Goal: Task Accomplishment & Management: Use online tool/utility

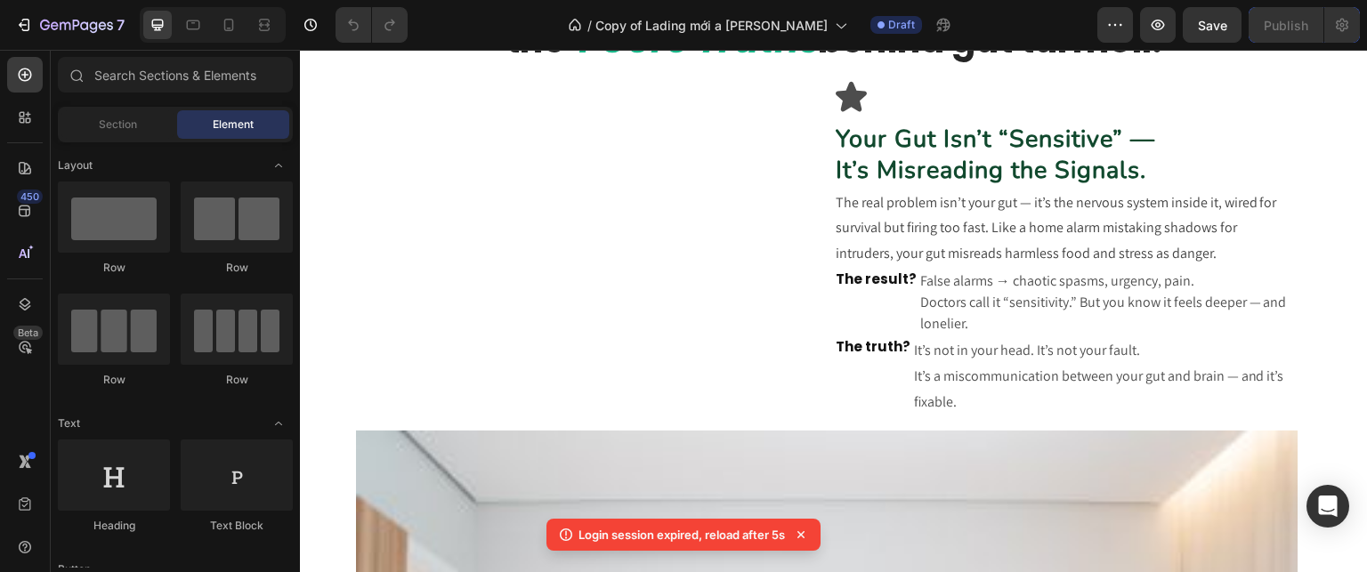
scroll to position [865, 0]
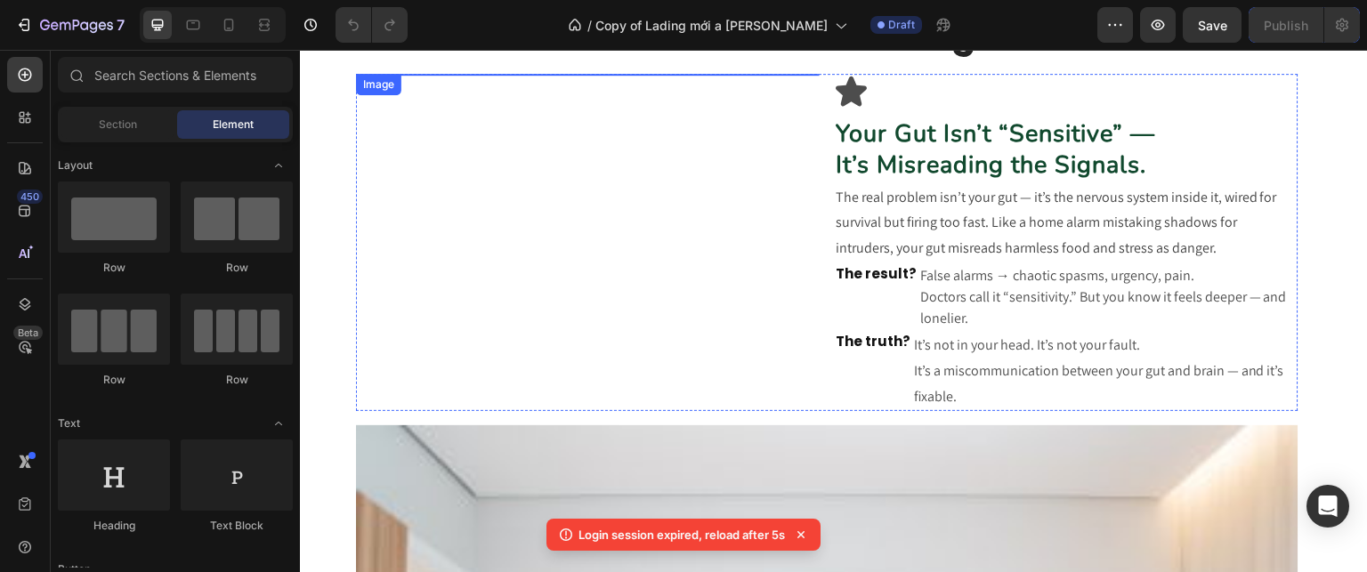
click at [526, 74] on img at bounding box center [588, 74] width 464 height 0
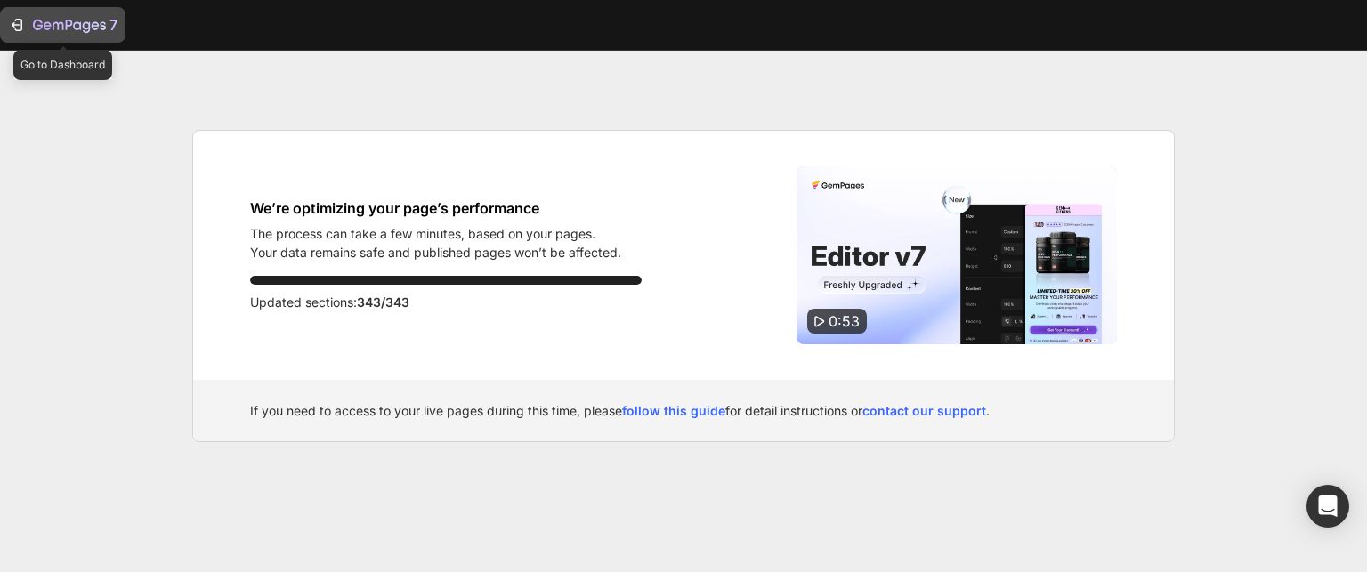
click at [75, 28] on icon "button" at bounding box center [69, 26] width 73 height 15
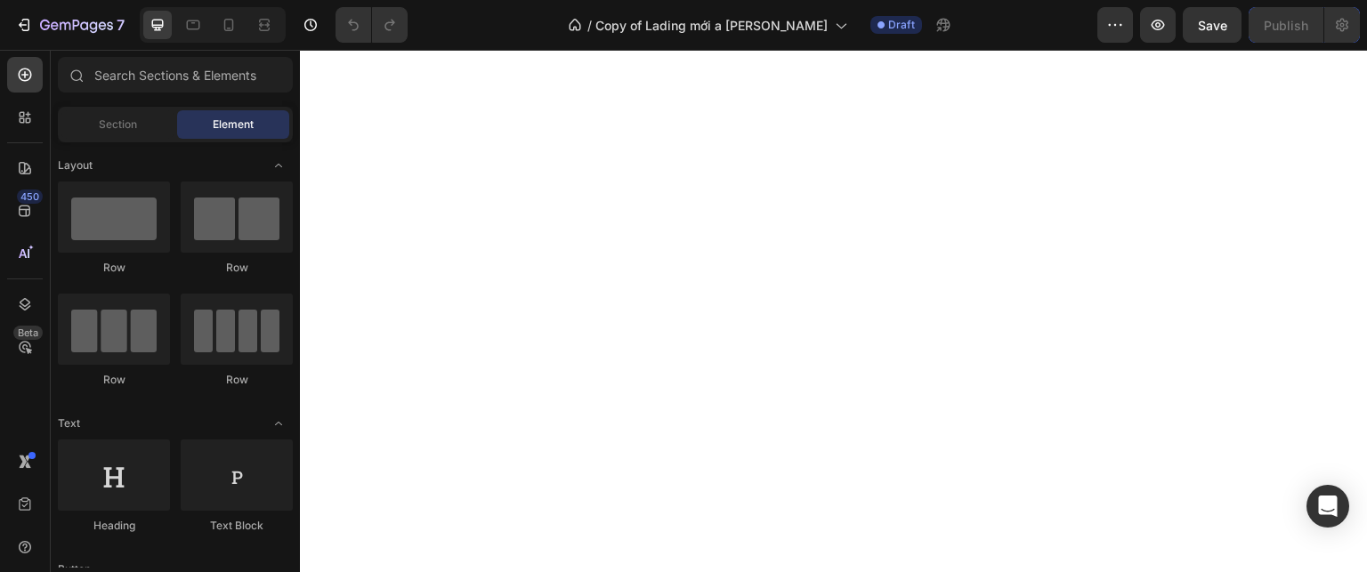
scroll to position [1815, 0]
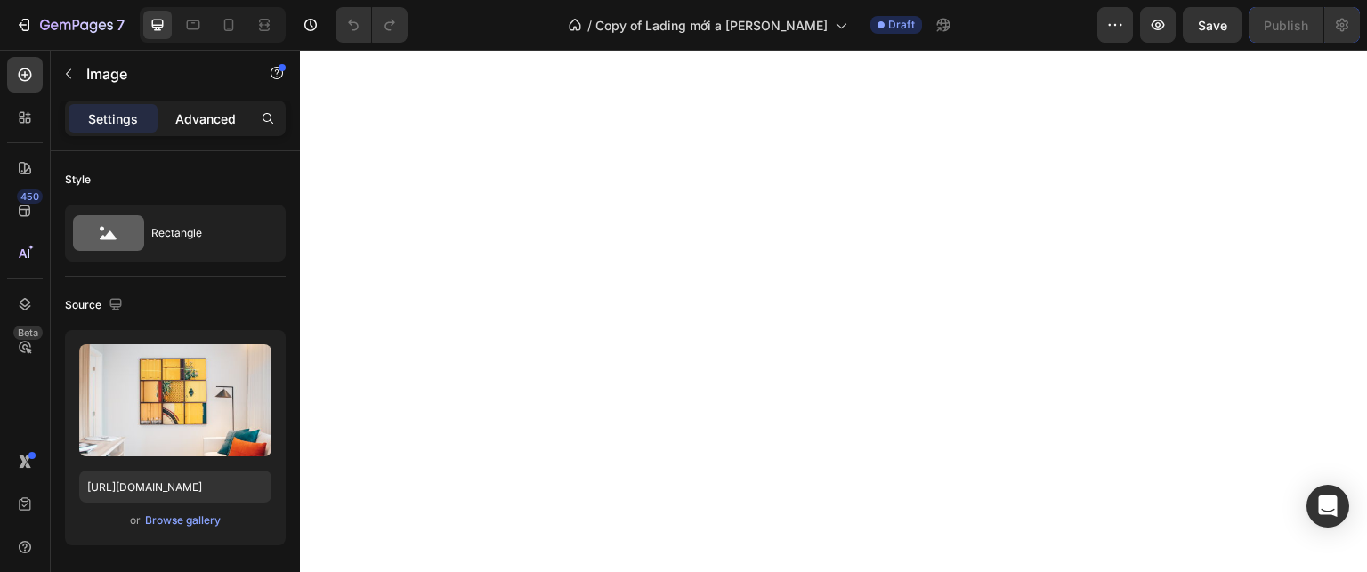
click at [189, 116] on p "Advanced" at bounding box center [205, 118] width 60 height 19
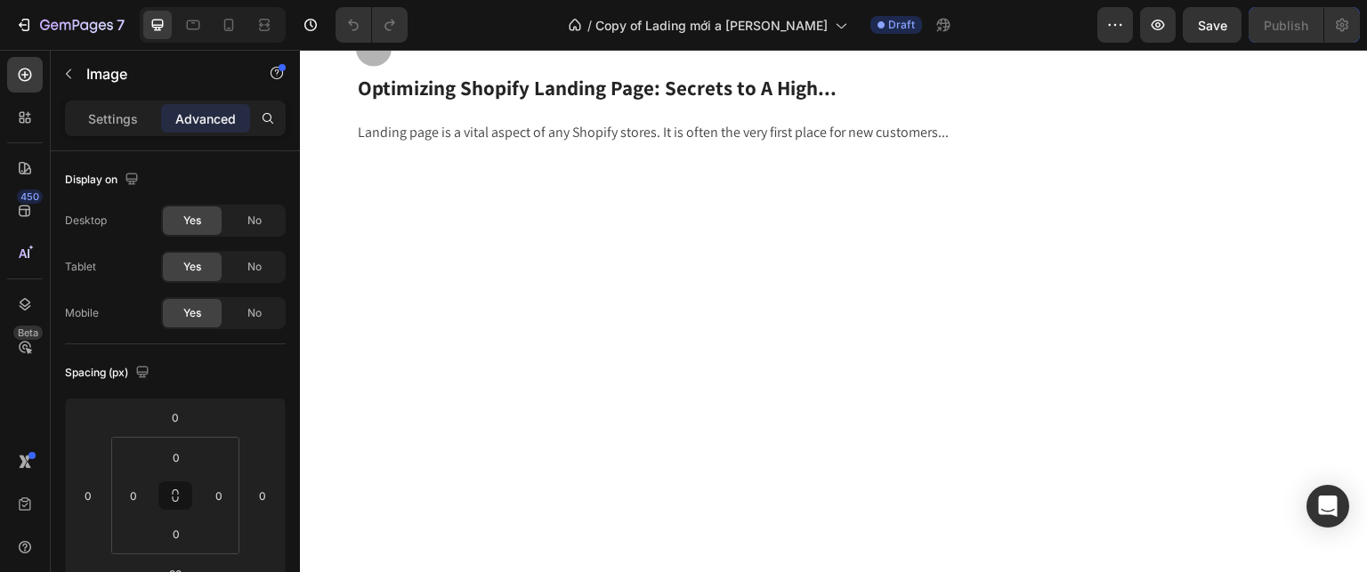
scroll to position [1067, 0]
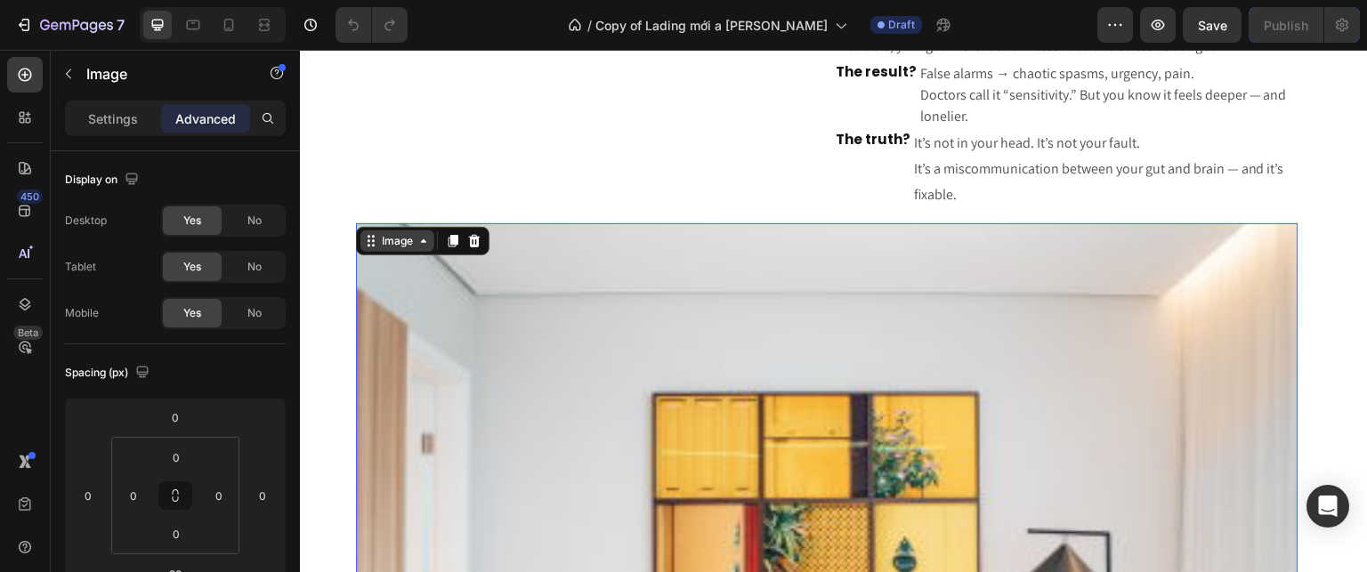
click at [409, 249] on div "Image" at bounding box center [397, 241] width 38 height 16
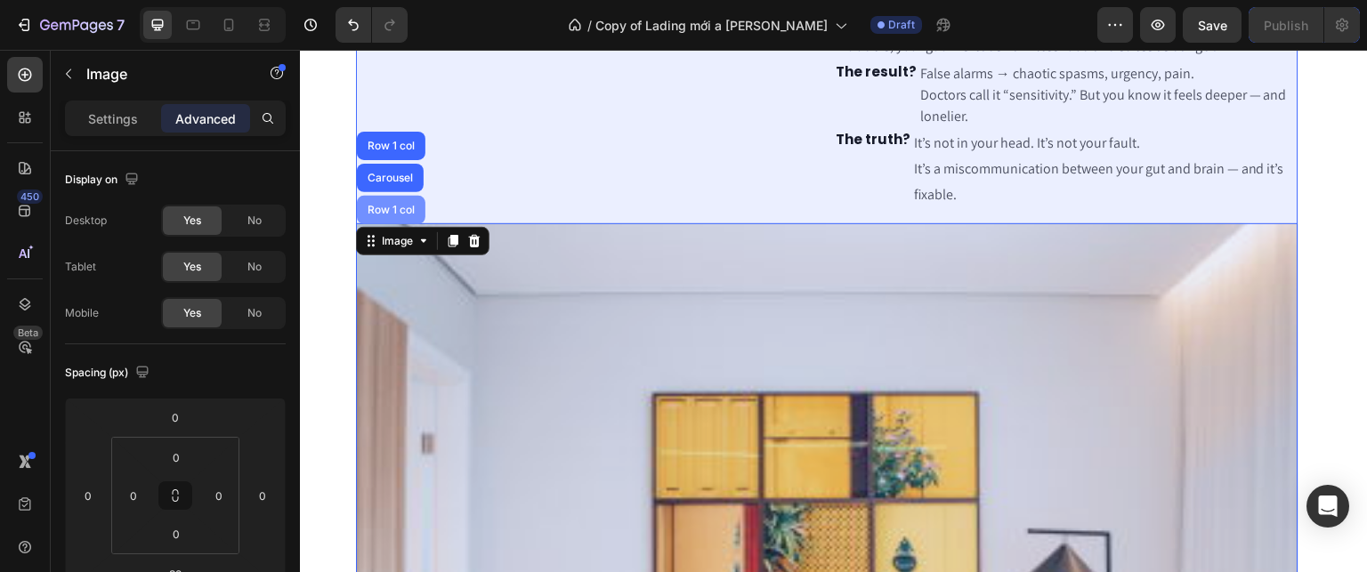
click at [399, 215] on div "Row 1 col" at bounding box center [391, 210] width 54 height 11
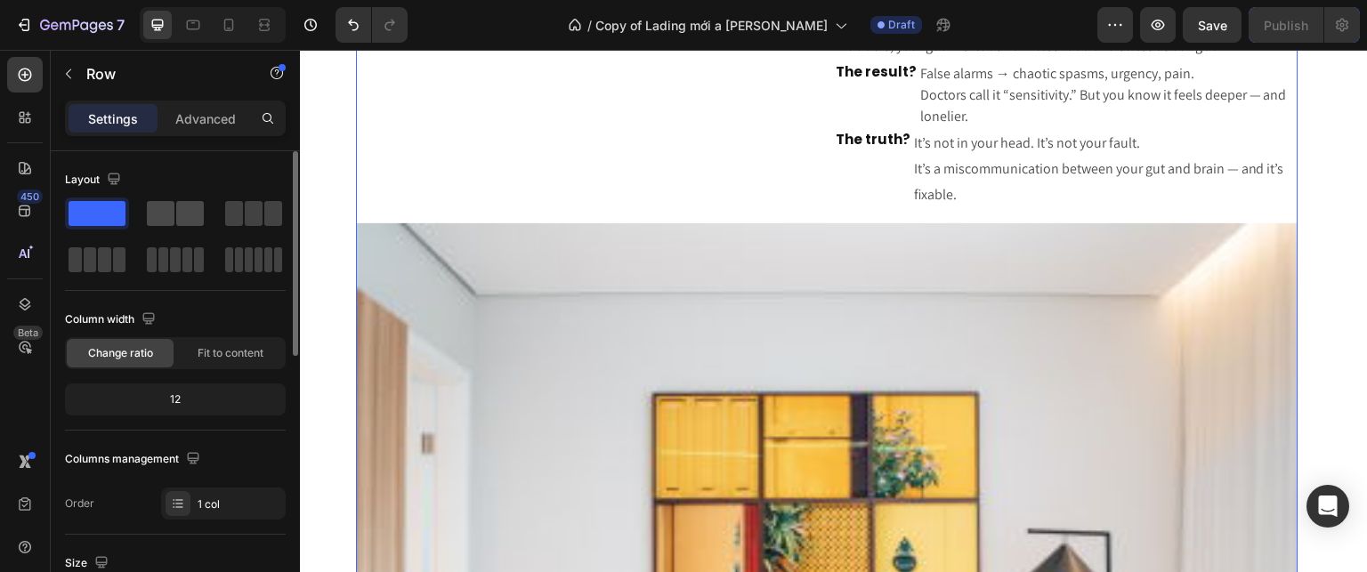
click at [177, 203] on span at bounding box center [190, 213] width 28 height 25
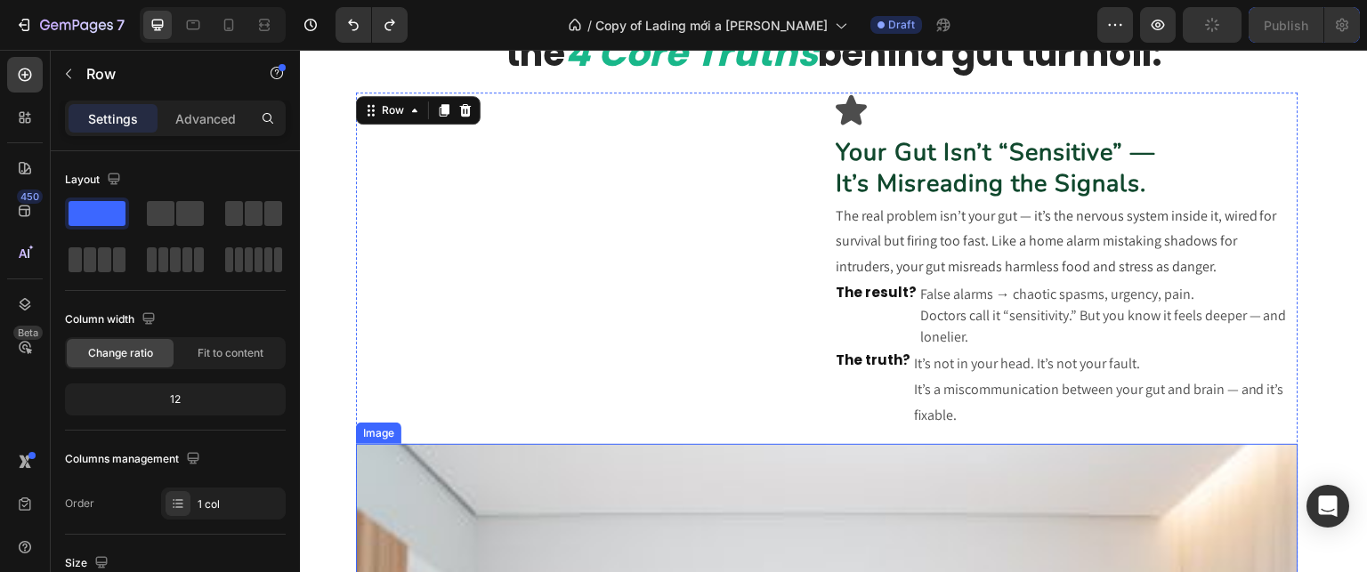
scroll to position [828, 0]
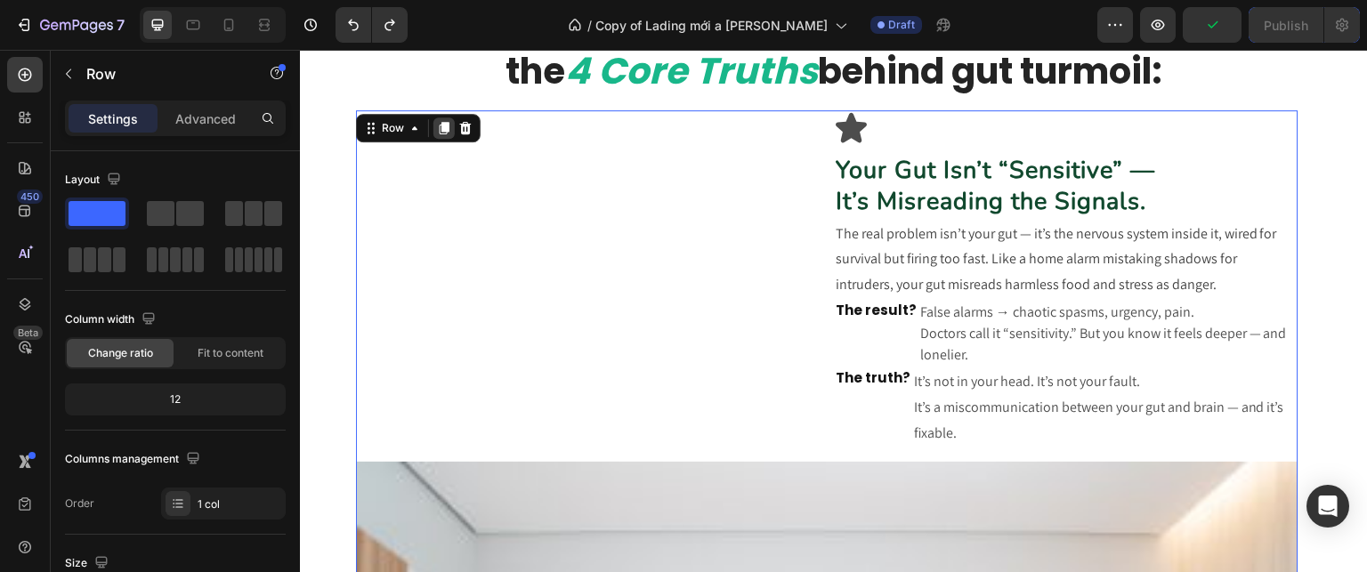
click at [445, 133] on icon at bounding box center [444, 128] width 14 height 14
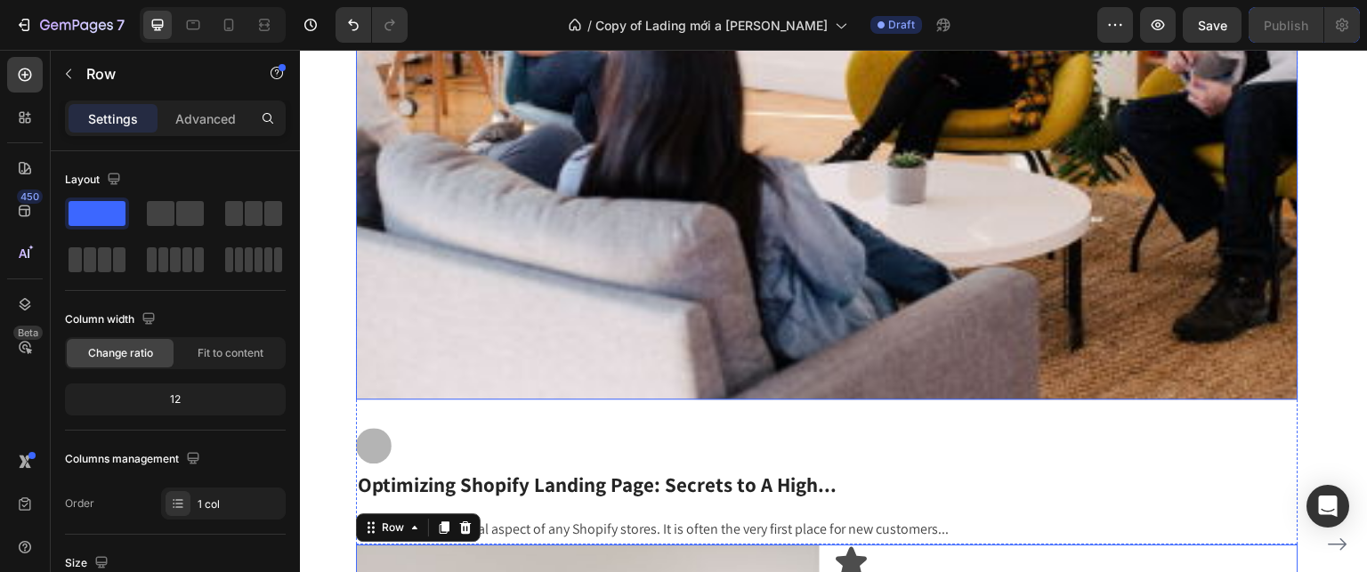
scroll to position [2606, 0]
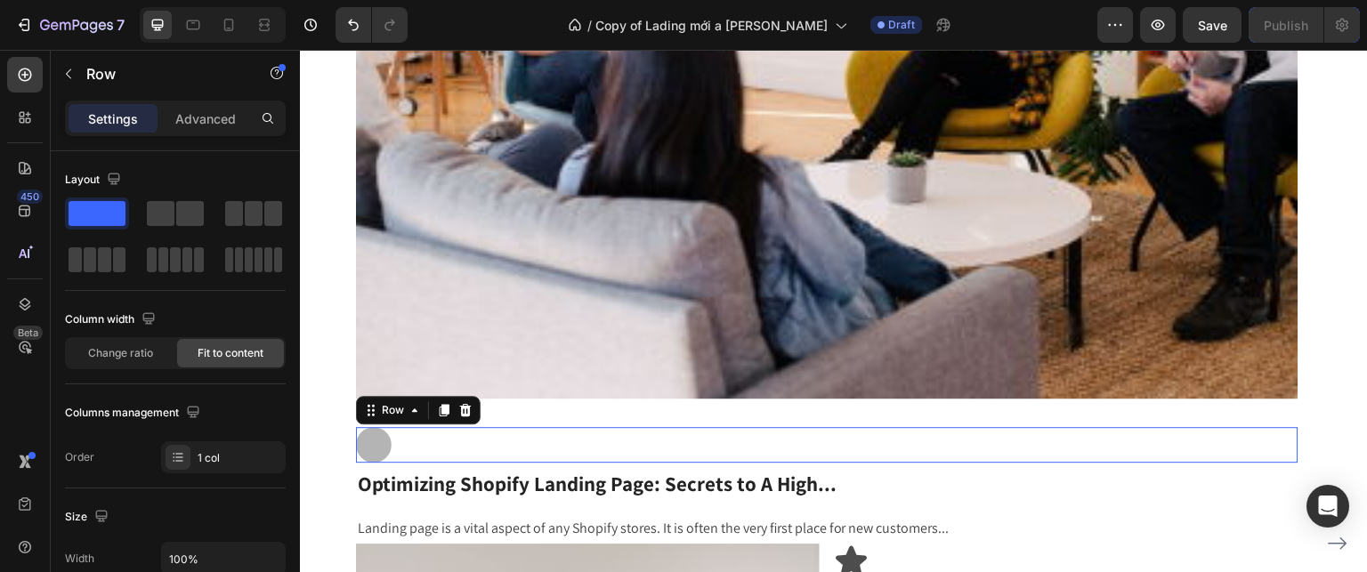
click at [488, 456] on div "Icon Row 0" at bounding box center [827, 445] width 942 height 36
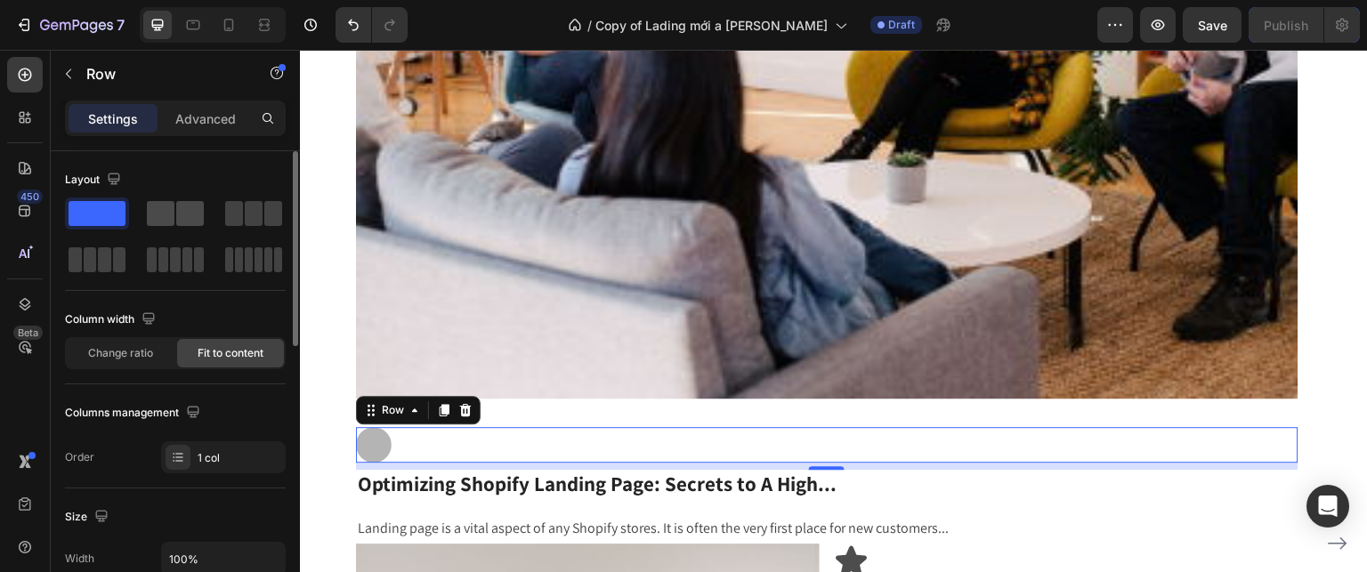
click at [169, 212] on span at bounding box center [161, 213] width 28 height 25
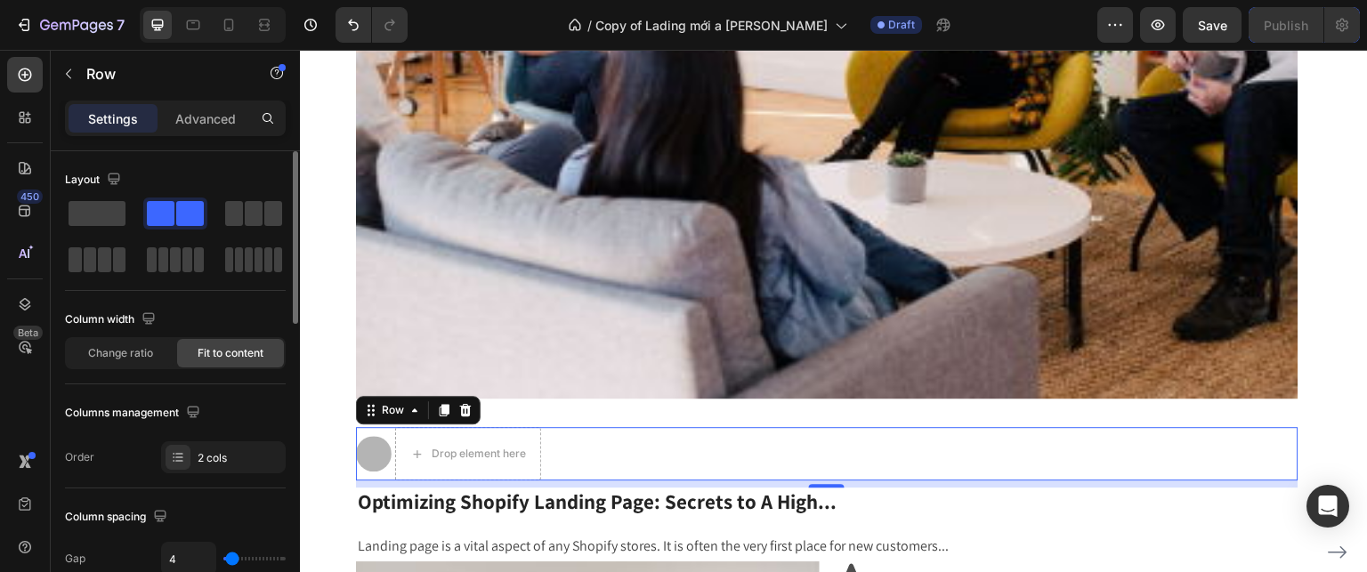
scroll to position [2615, 0]
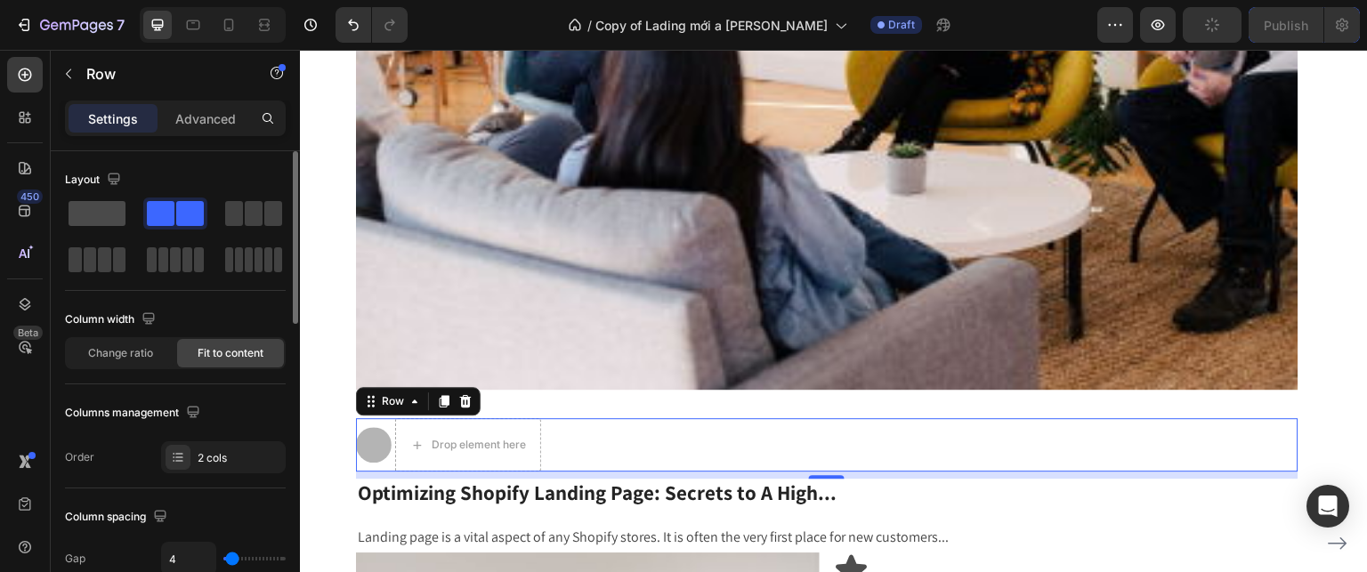
click at [82, 223] on span at bounding box center [97, 213] width 57 height 25
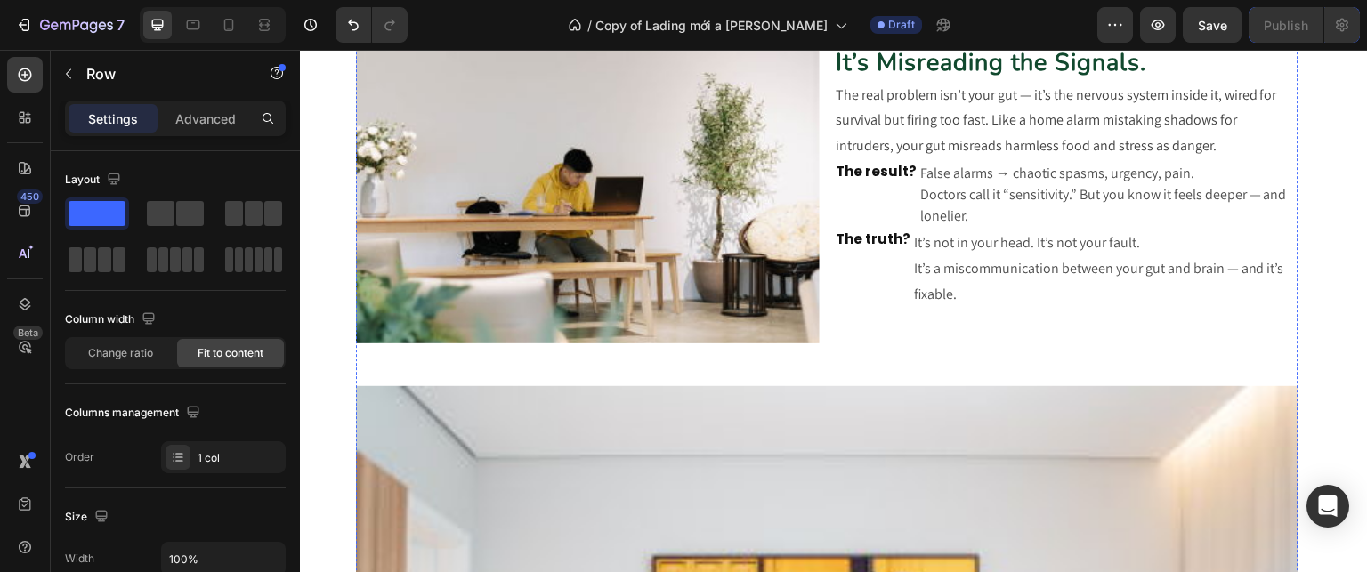
scroll to position [1120, 0]
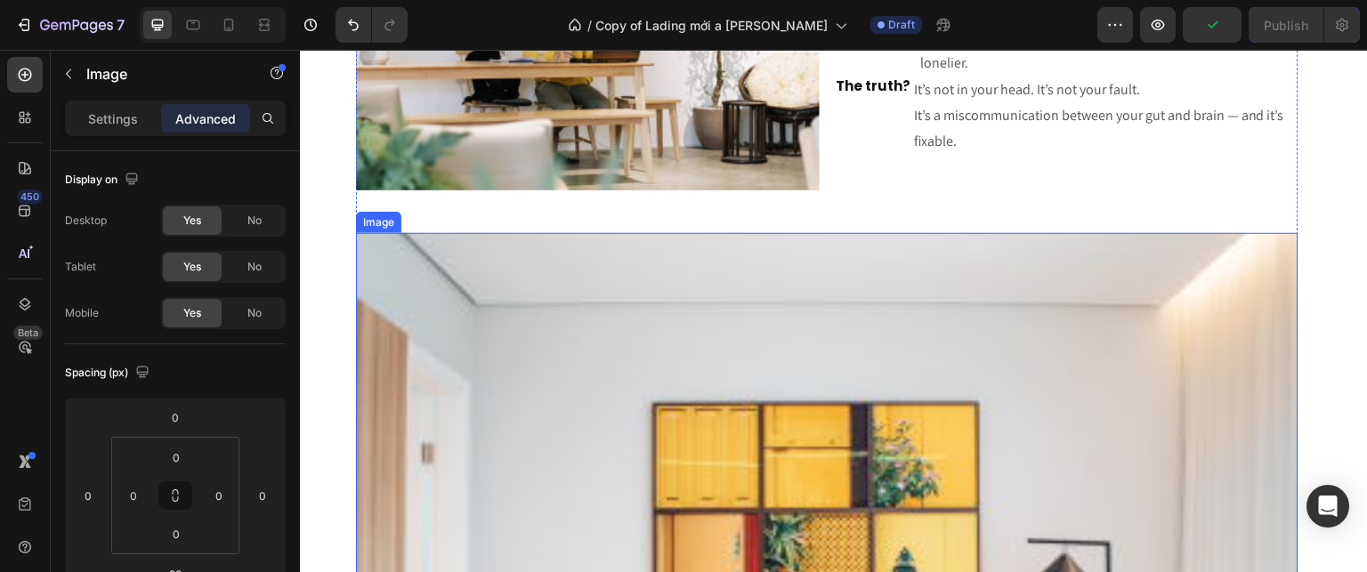
click at [106, 117] on p "Settings" at bounding box center [113, 118] width 50 height 19
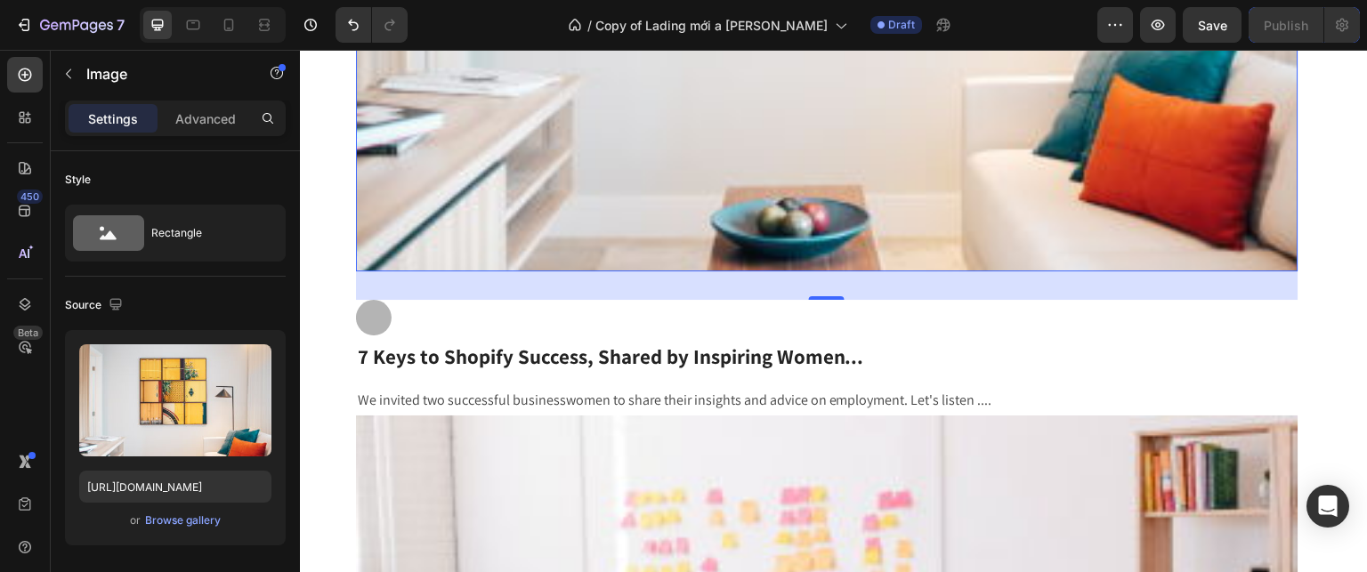
scroll to position [1835, 0]
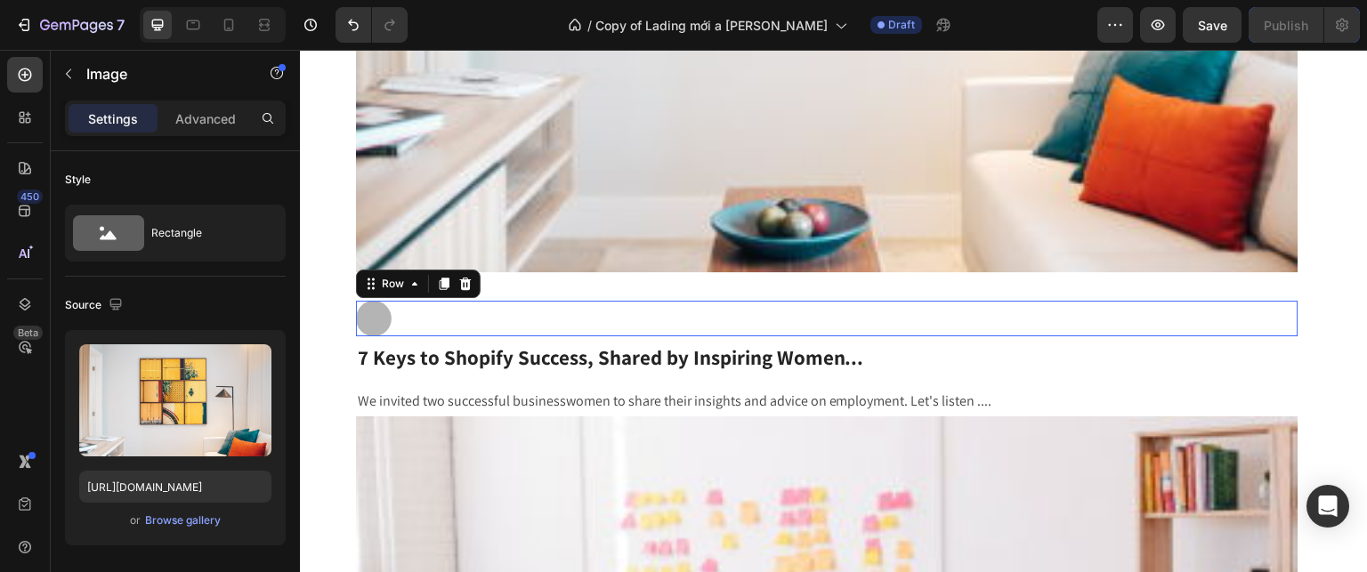
click at [415, 307] on div "Icon Row 0" at bounding box center [827, 319] width 942 height 36
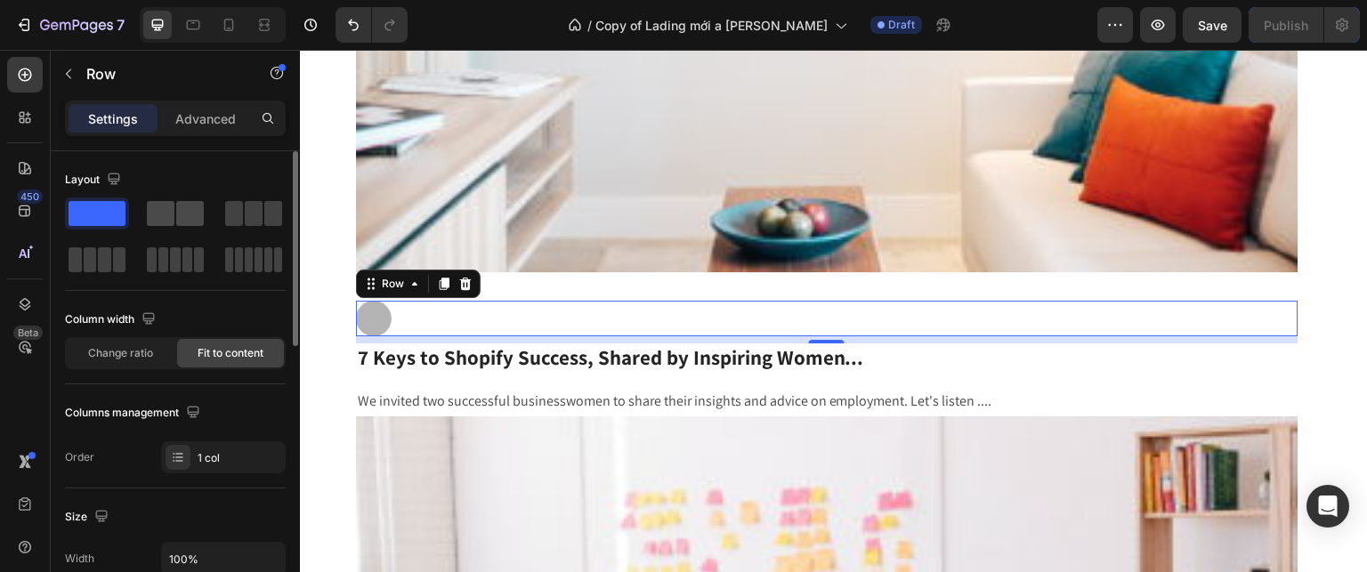
click at [157, 214] on span at bounding box center [161, 213] width 28 height 25
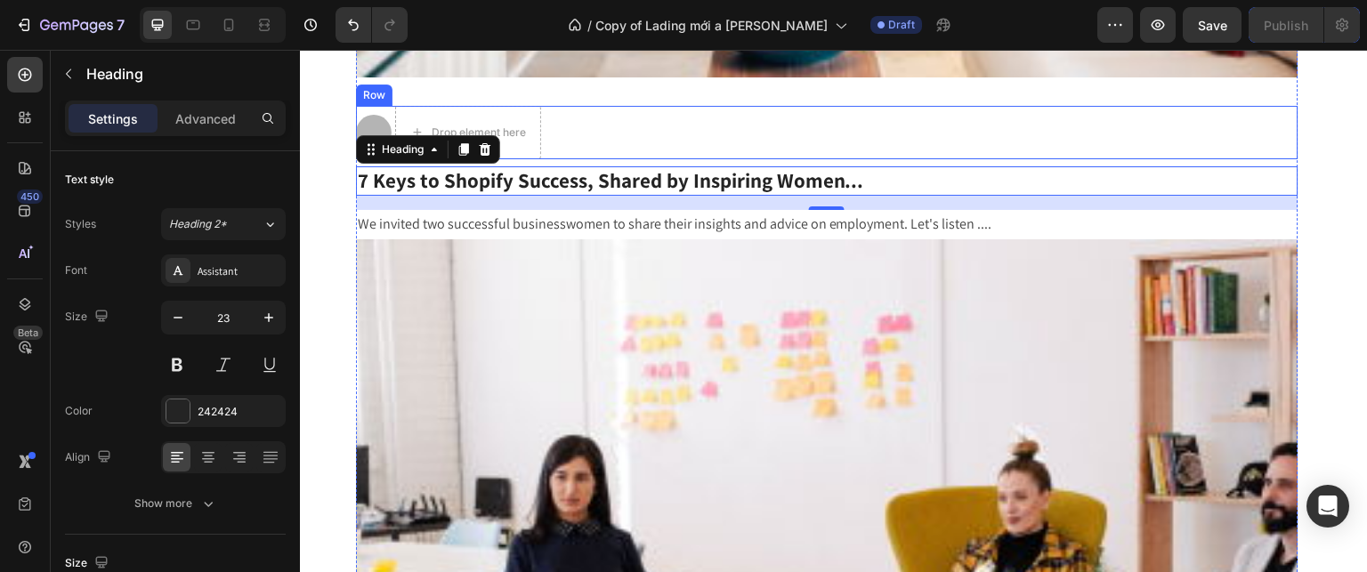
scroll to position [2030, 0]
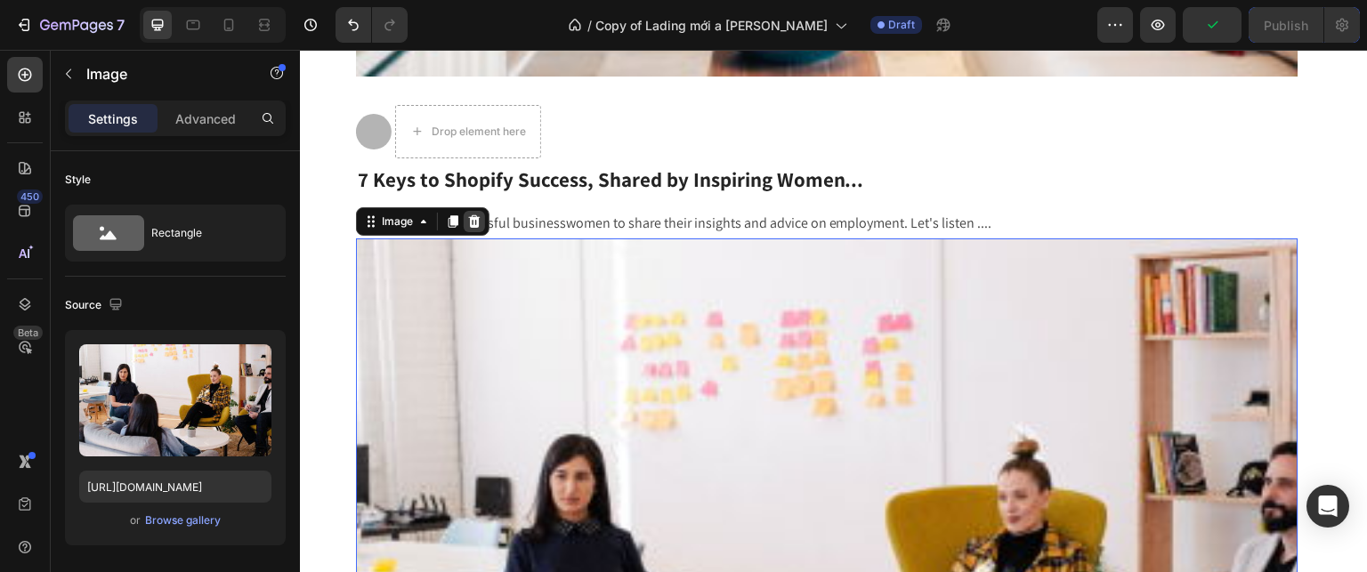
click at [476, 221] on icon at bounding box center [474, 221] width 14 height 14
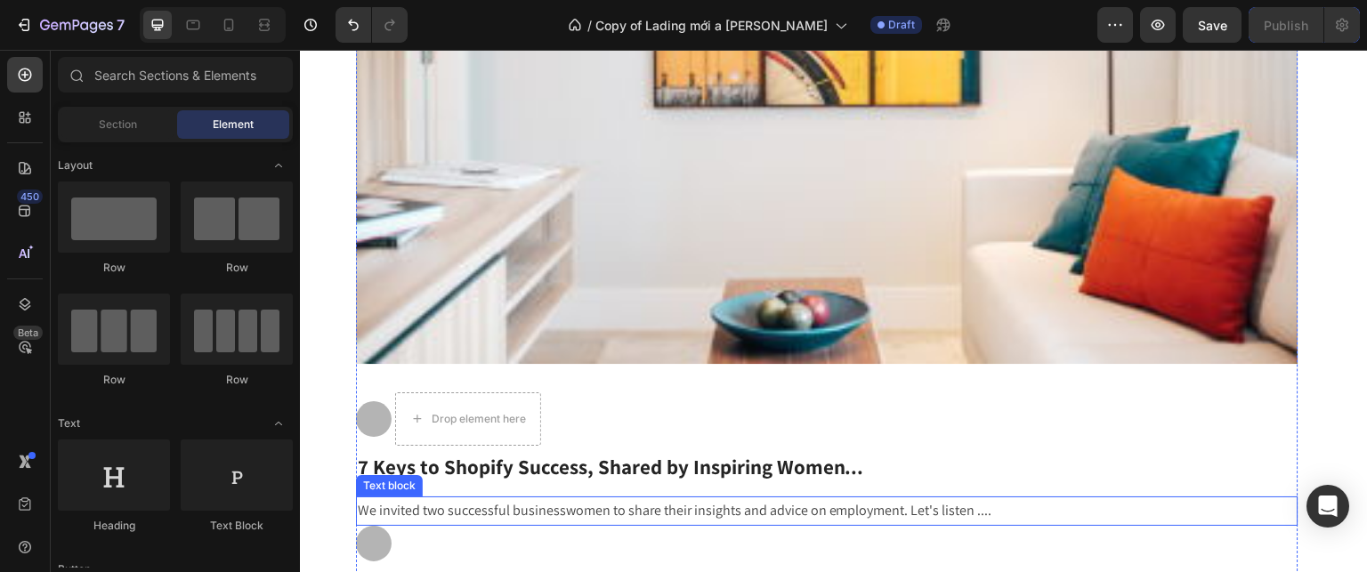
scroll to position [1720, 0]
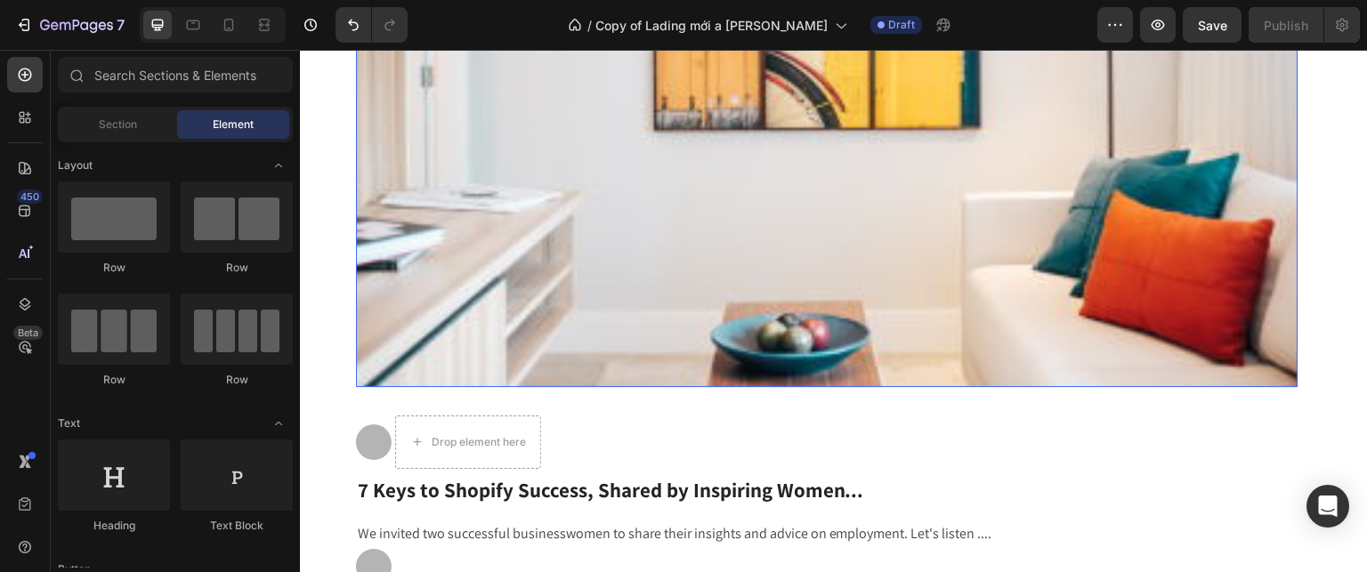
click at [796, 315] on img at bounding box center [827, 10] width 942 height 754
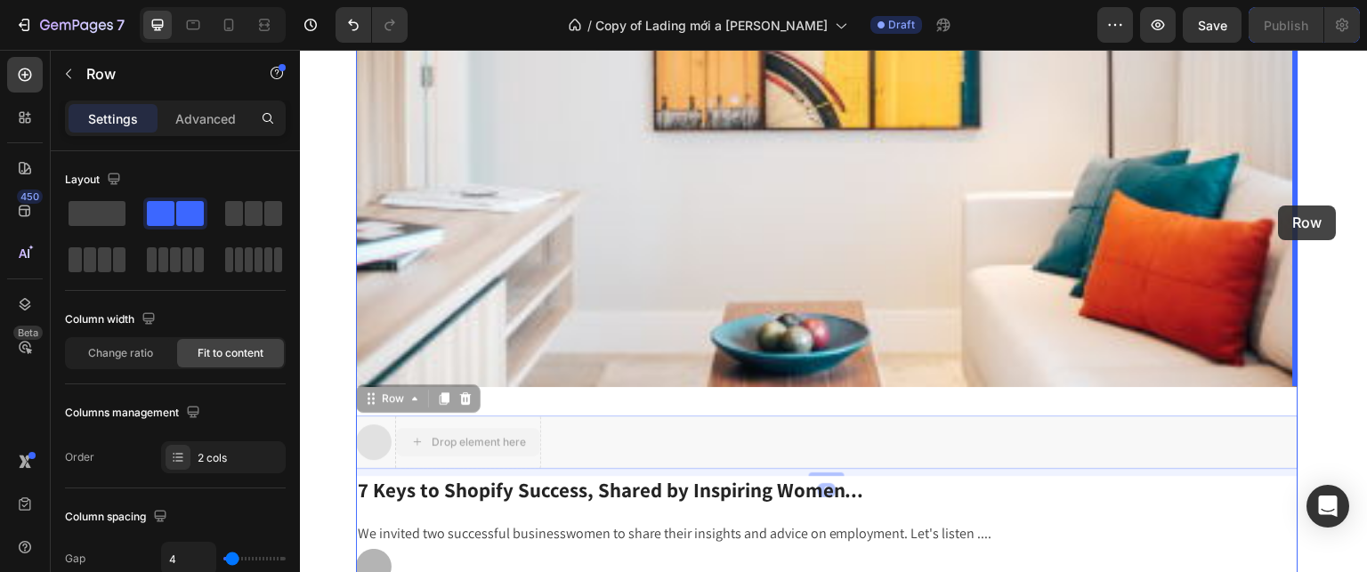
drag, startPoint x: 521, startPoint y: 415, endPoint x: 1278, endPoint y: 206, distance: 785.7
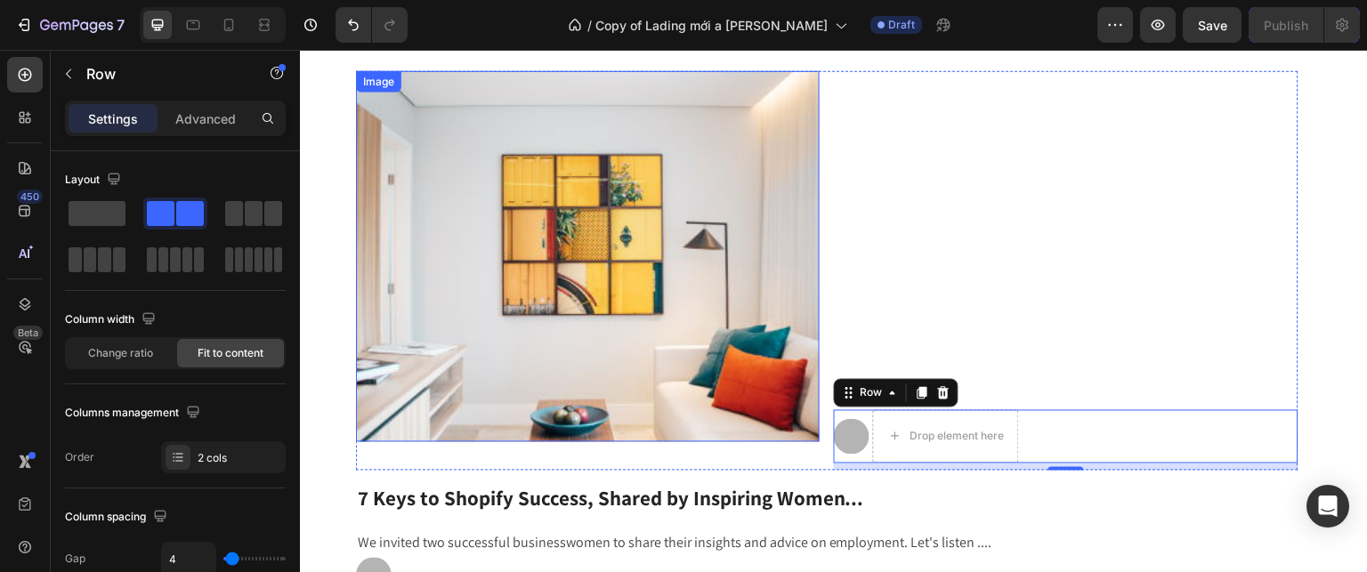
scroll to position [1284, 0]
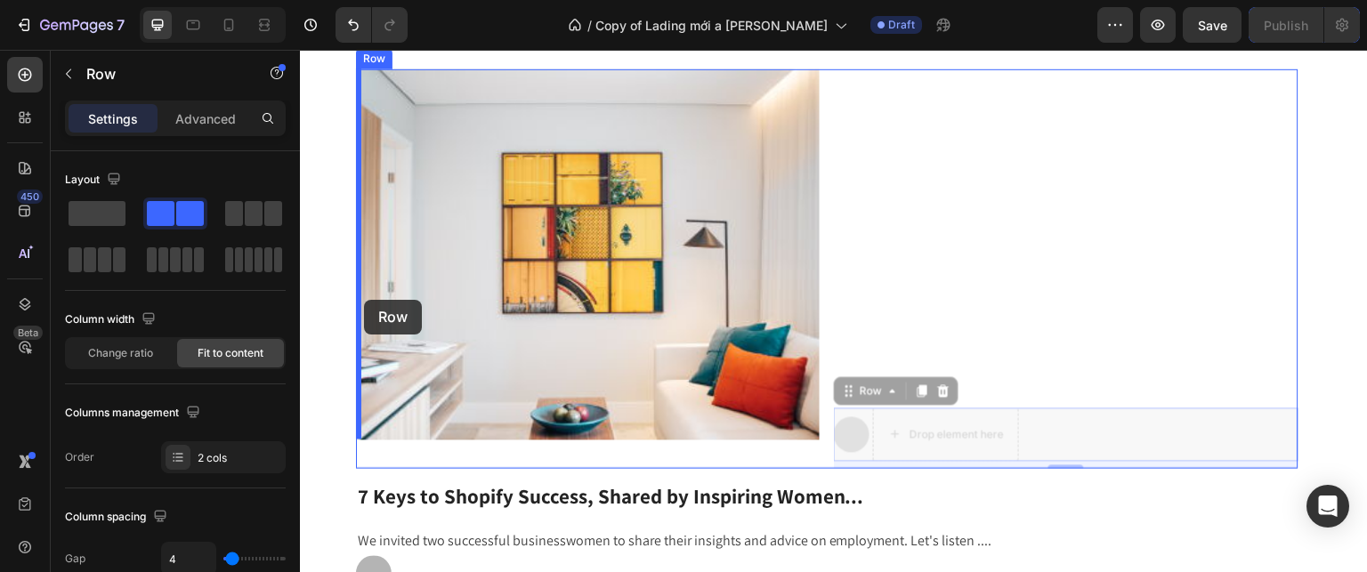
drag, startPoint x: 863, startPoint y: 393, endPoint x: 363, endPoint y: 299, distance: 508.8
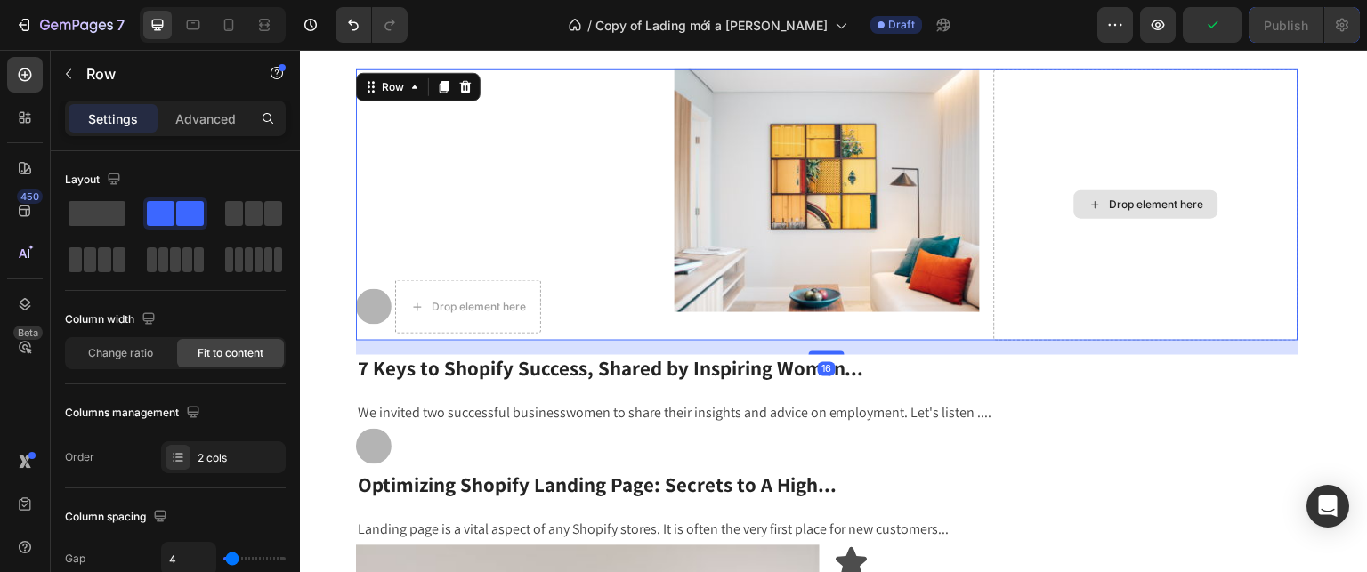
click at [1061, 243] on div "Drop element here" at bounding box center [1146, 205] width 304 height 272
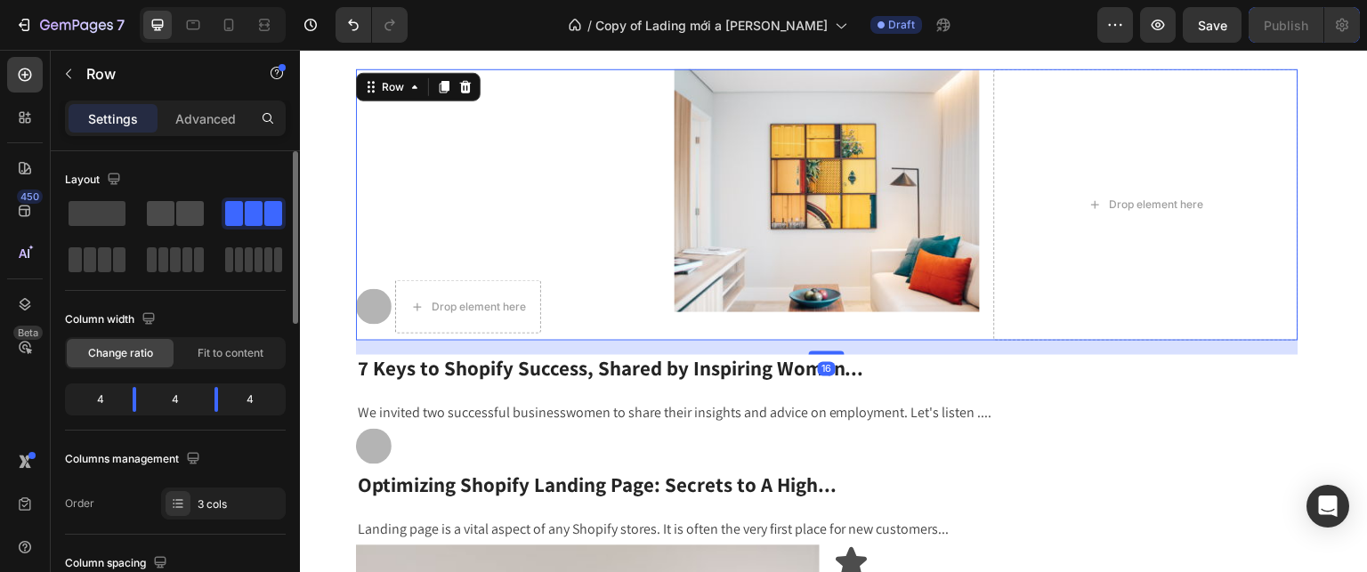
click at [160, 222] on span at bounding box center [161, 213] width 28 height 25
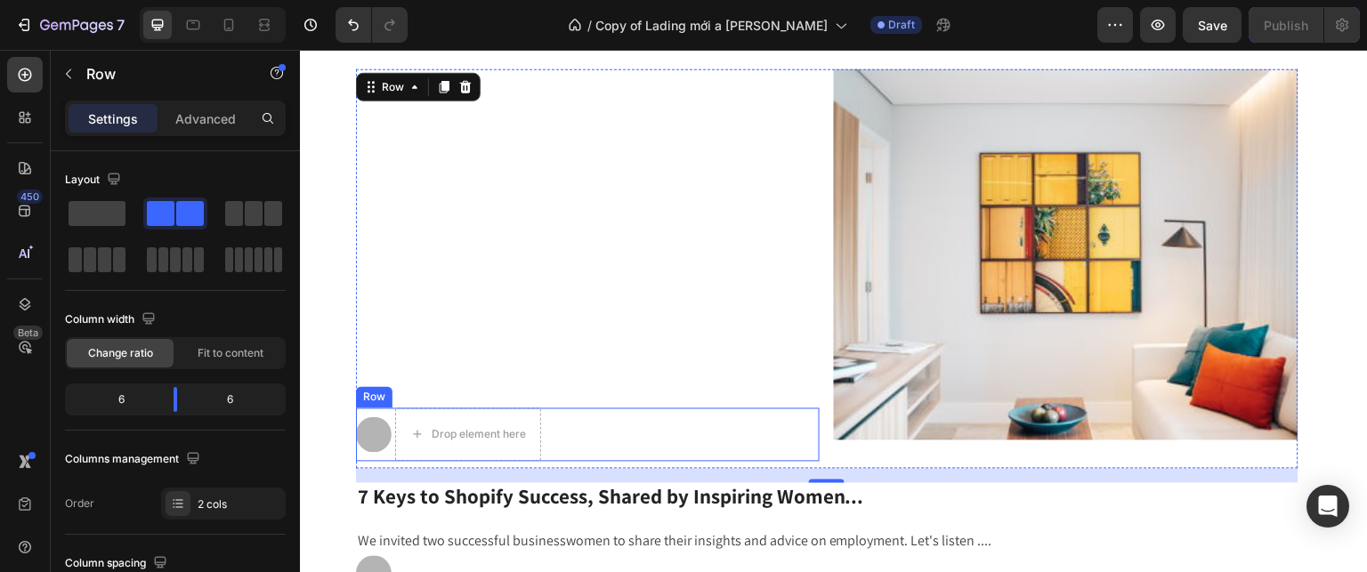
scroll to position [1356, 0]
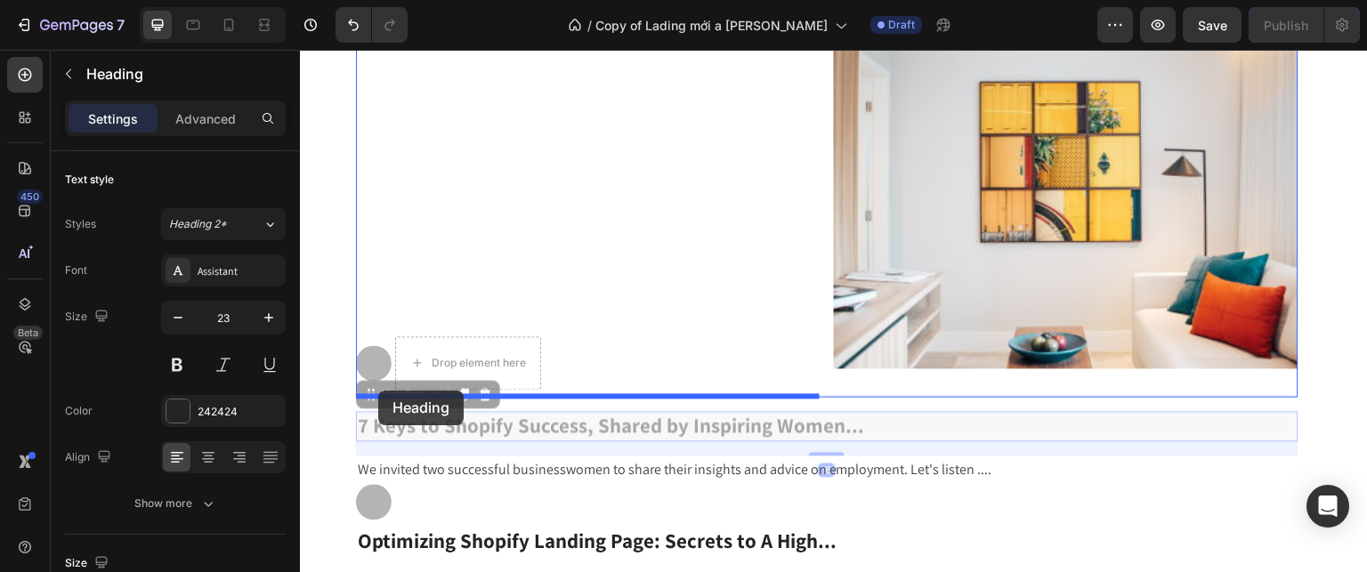
drag, startPoint x: 390, startPoint y: 399, endPoint x: 379, endPoint y: 391, distance: 13.3
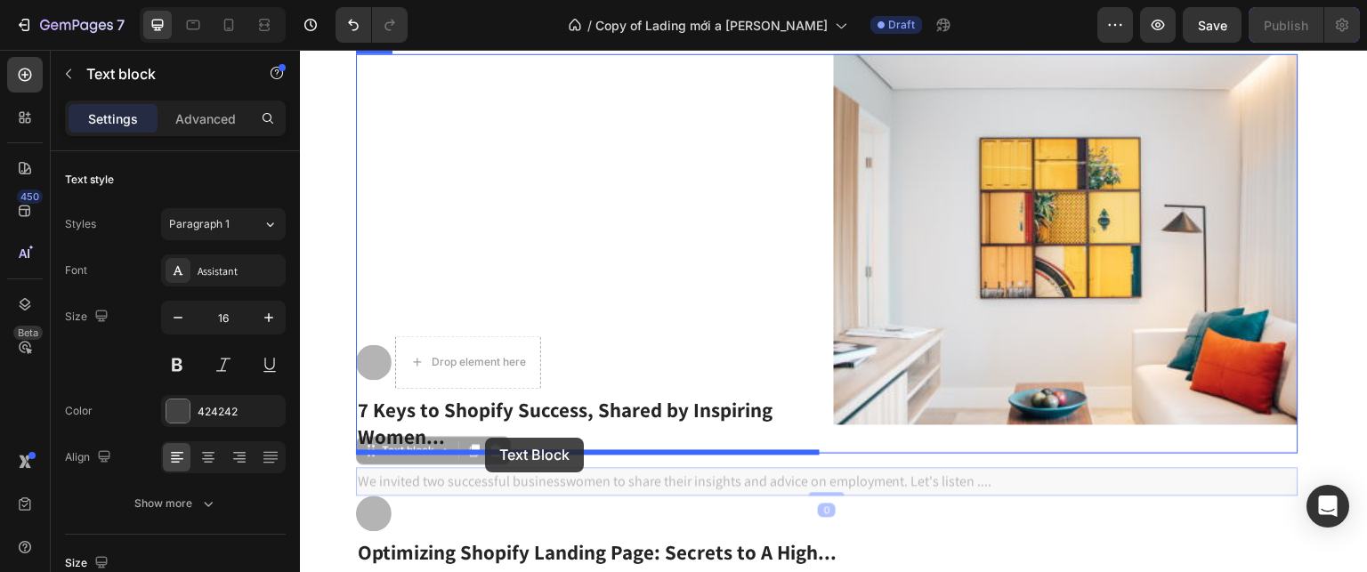
drag, startPoint x: 473, startPoint y: 487, endPoint x: 485, endPoint y: 438, distance: 50.3
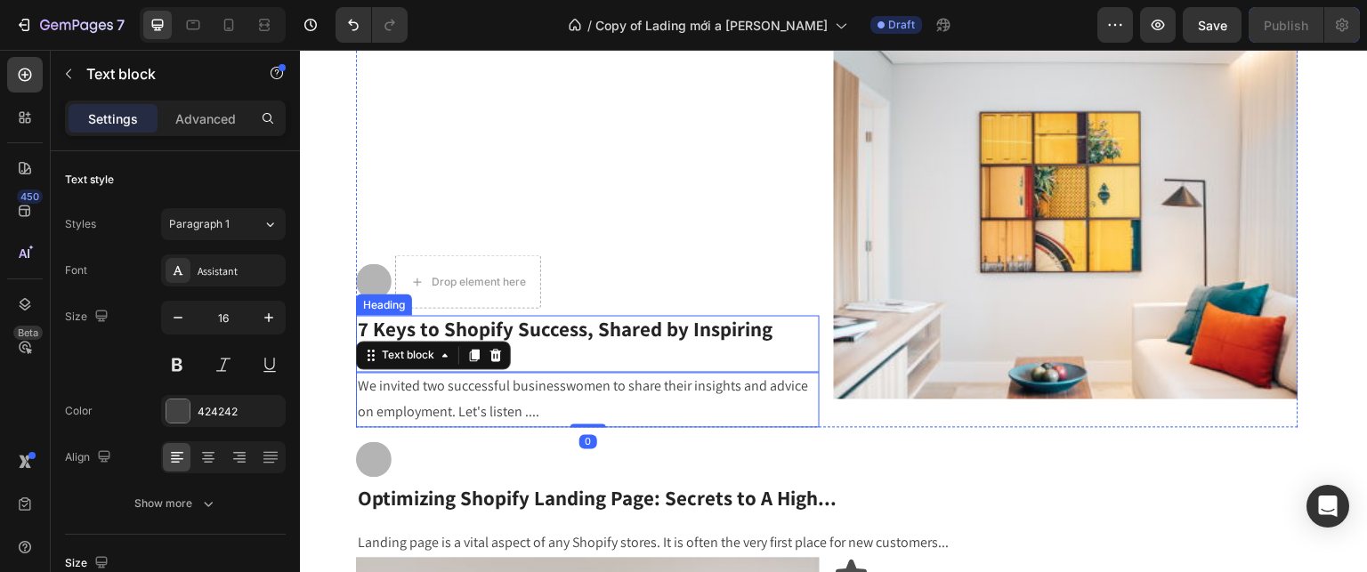
scroll to position [1281, 0]
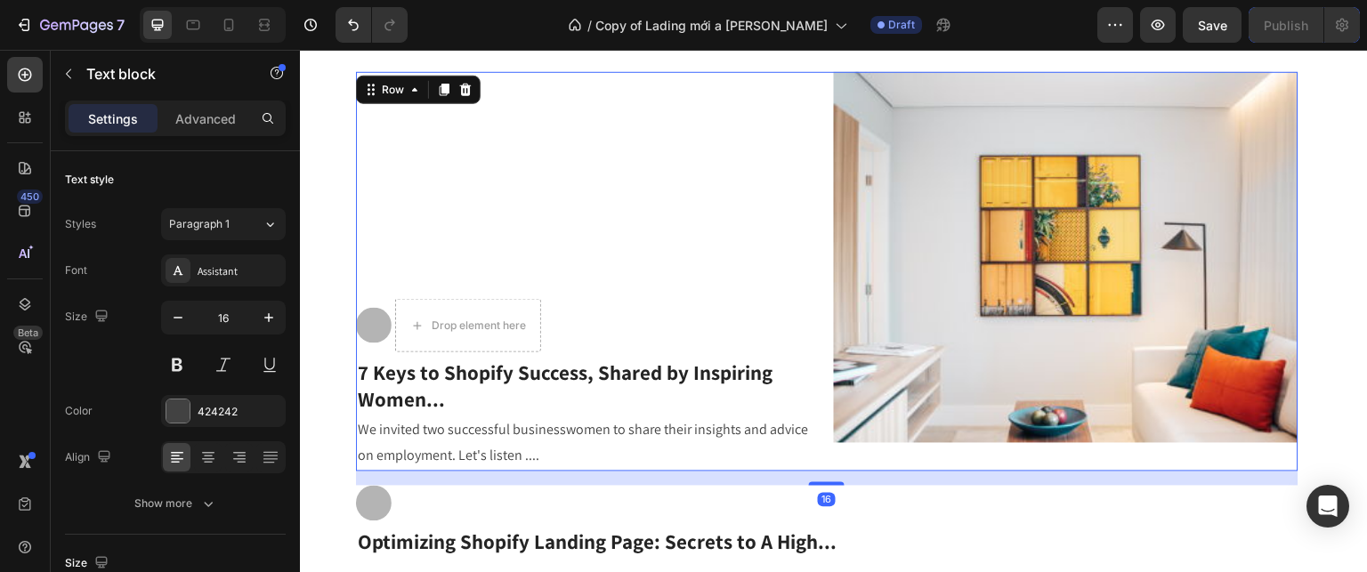
click at [428, 246] on div "Icon Drop element here Row 7 Keys to Shopify Success, Shared by Inspiring Women…" at bounding box center [588, 271] width 464 height 399
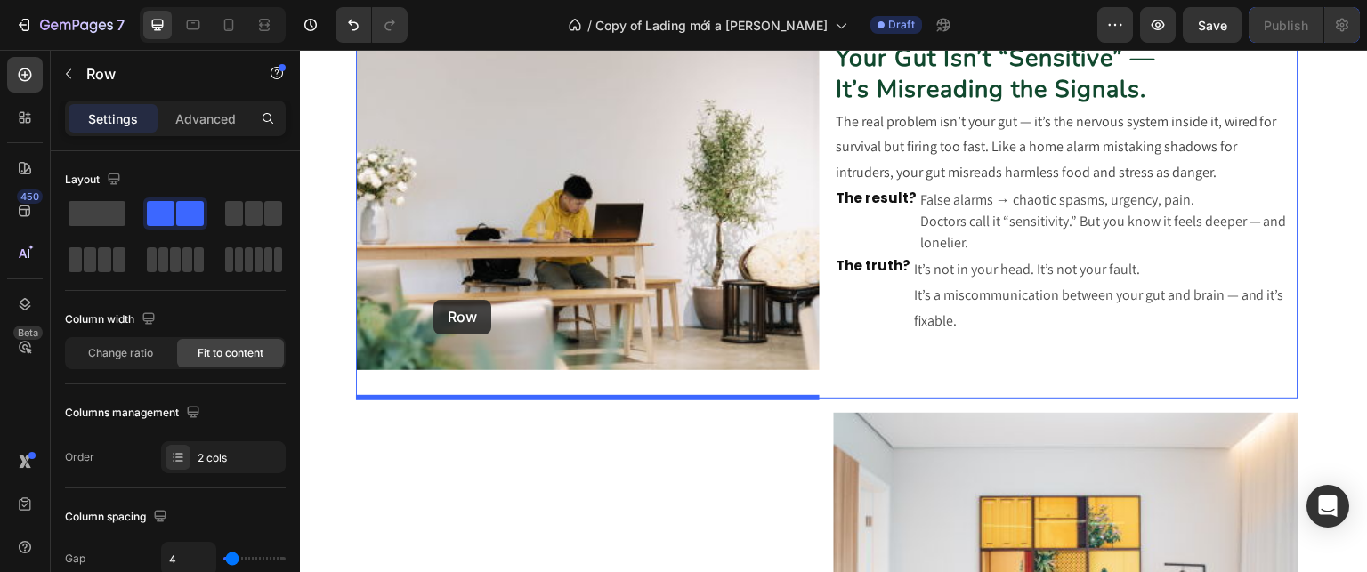
scroll to position [915, 0]
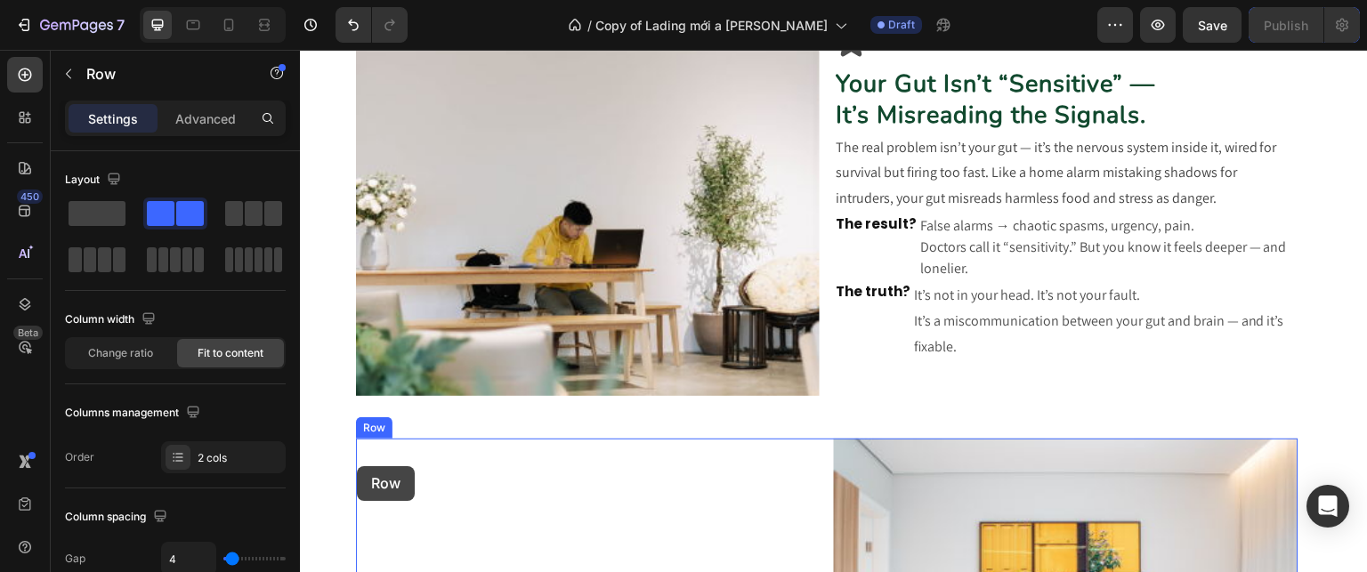
drag, startPoint x: 553, startPoint y: 302, endPoint x: 359, endPoint y: 466, distance: 254.5
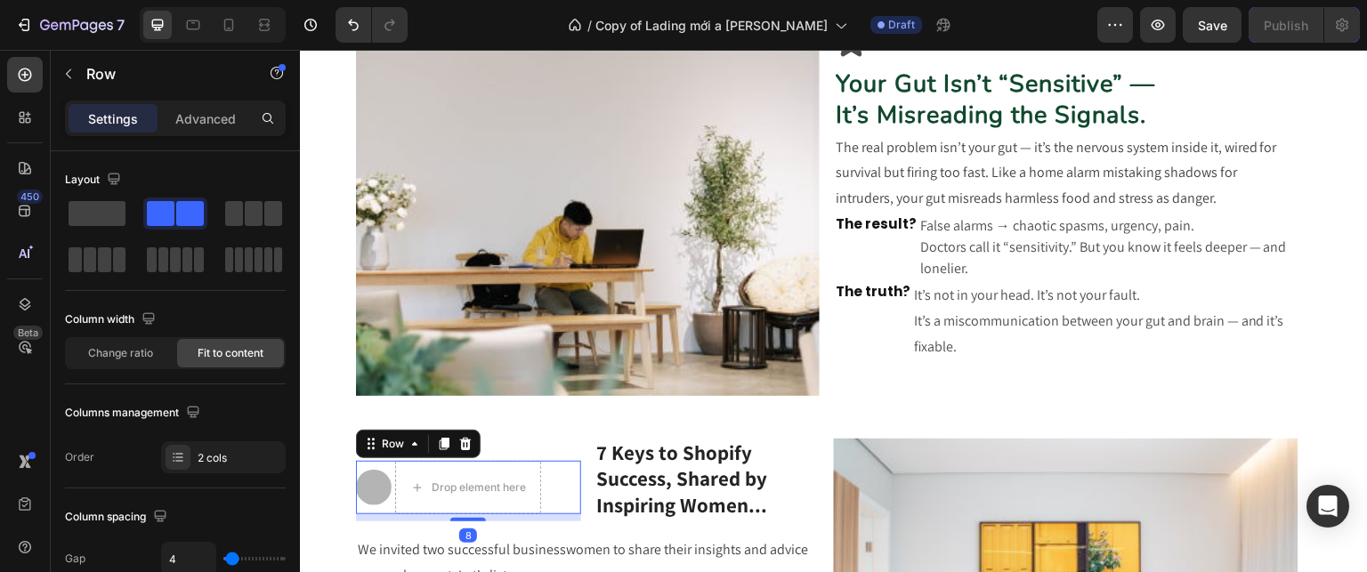
scroll to position [1217, 0]
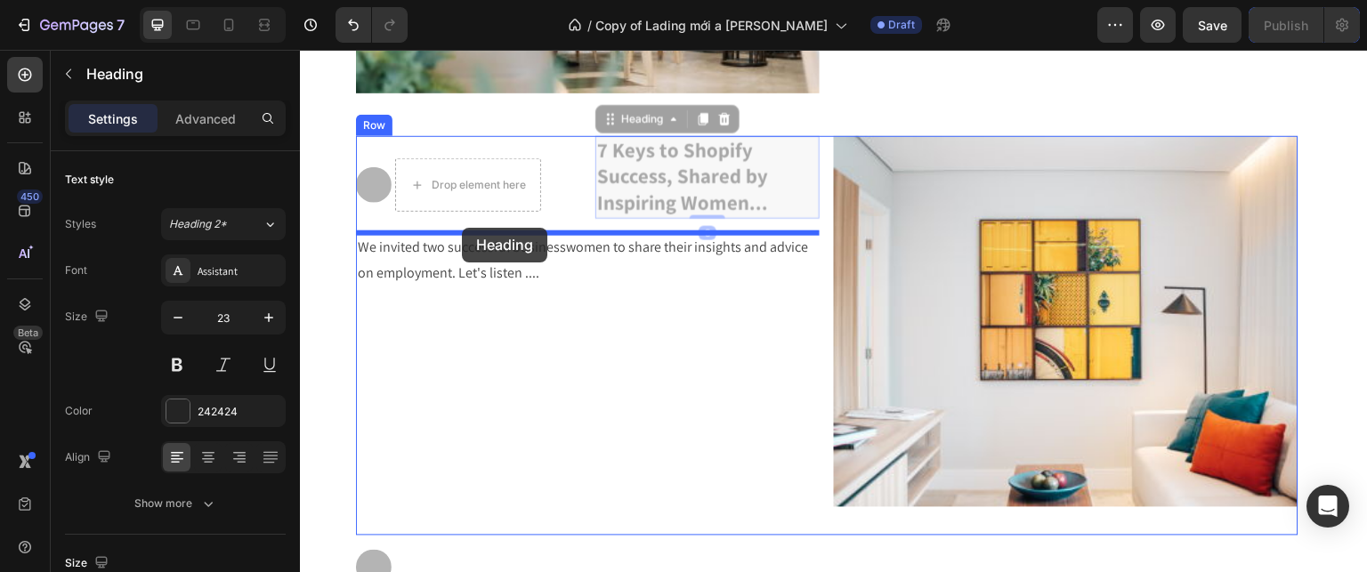
drag, startPoint x: 614, startPoint y: 127, endPoint x: 461, endPoint y: 223, distance: 180.7
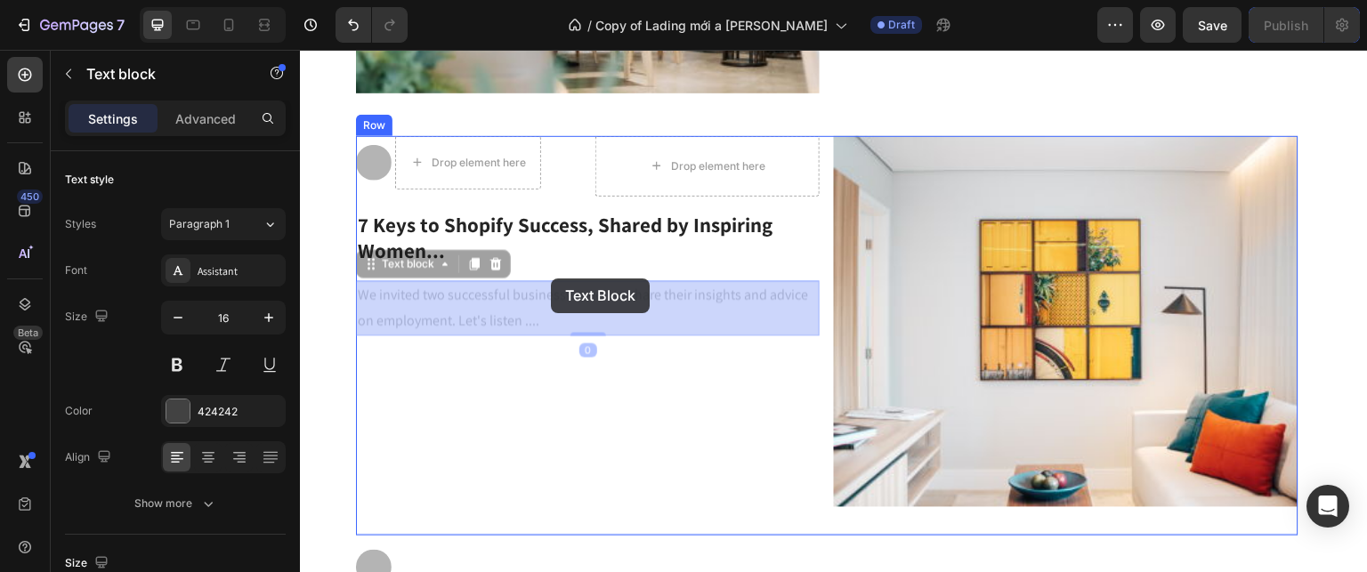
drag, startPoint x: 383, startPoint y: 267, endPoint x: 551, endPoint y: 278, distance: 167.7
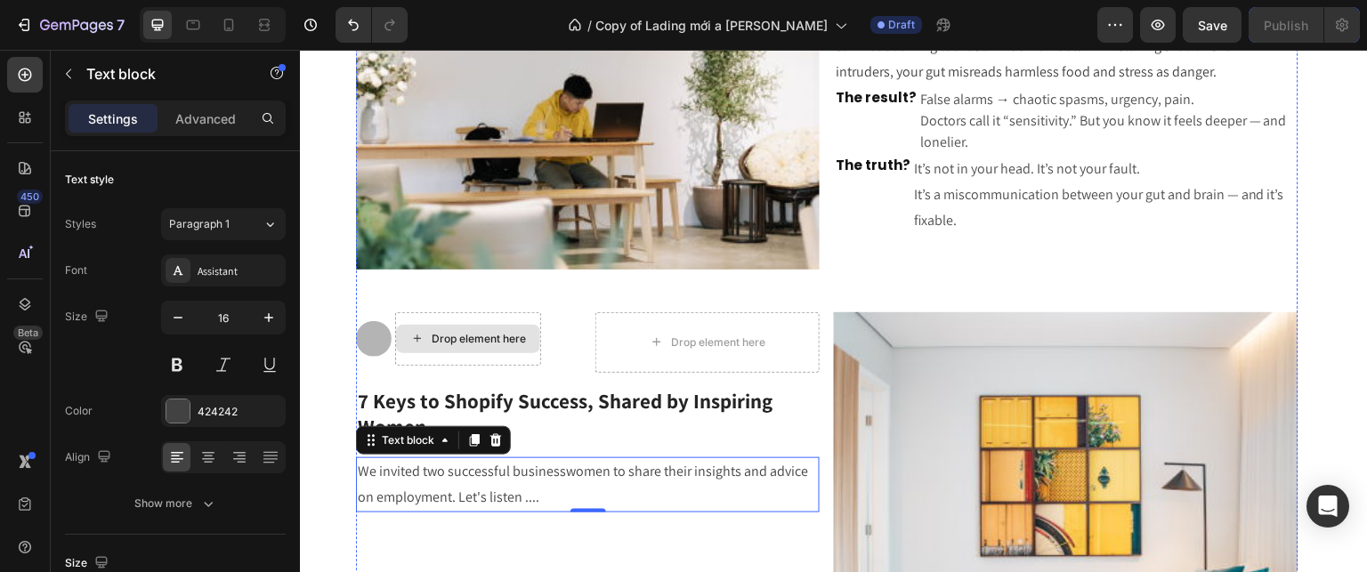
scroll to position [1042, 0]
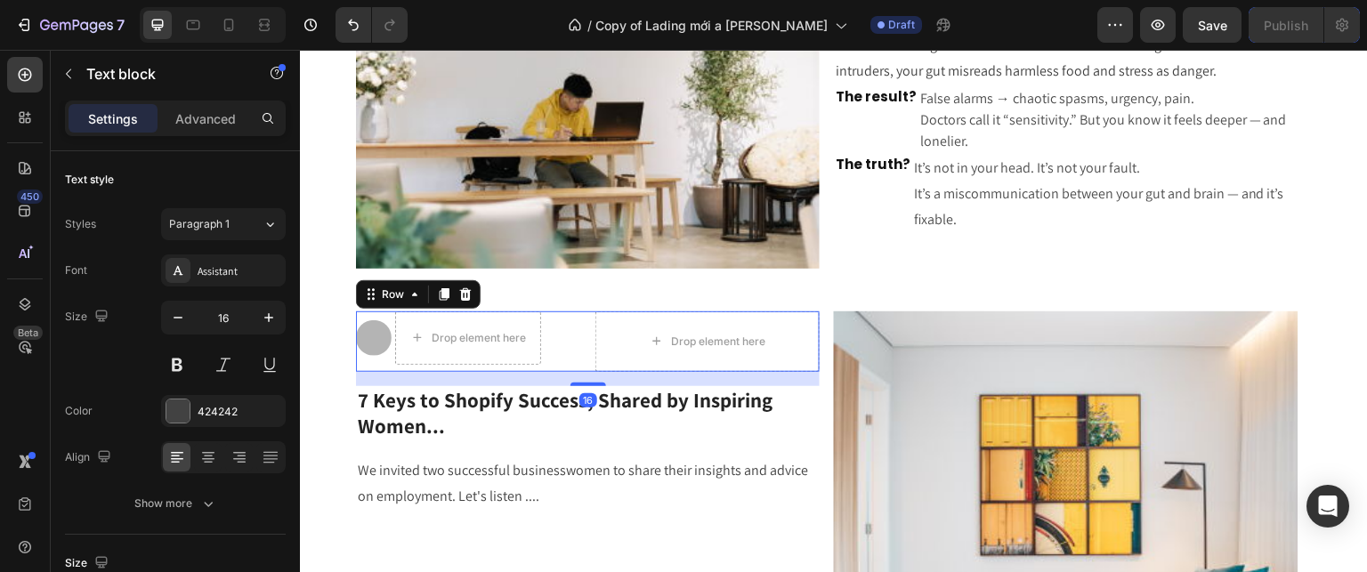
click at [589, 324] on div "Icon Drop element here Row Drop element here Row 16" at bounding box center [588, 341] width 464 height 60
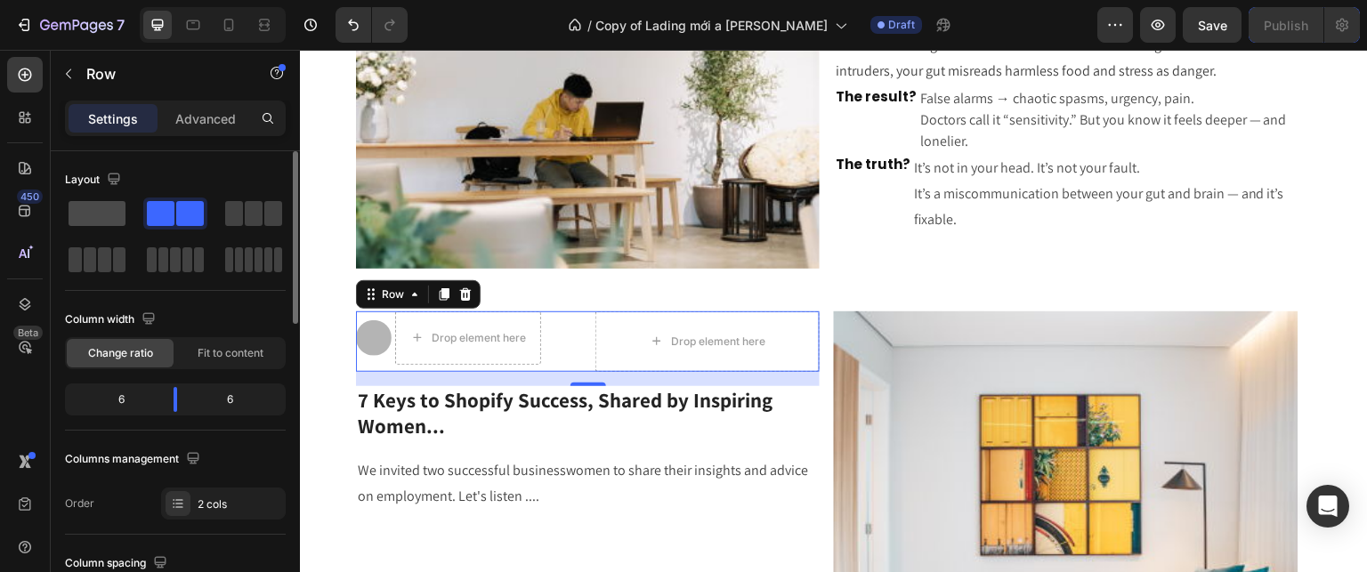
click at [96, 218] on span at bounding box center [97, 213] width 57 height 25
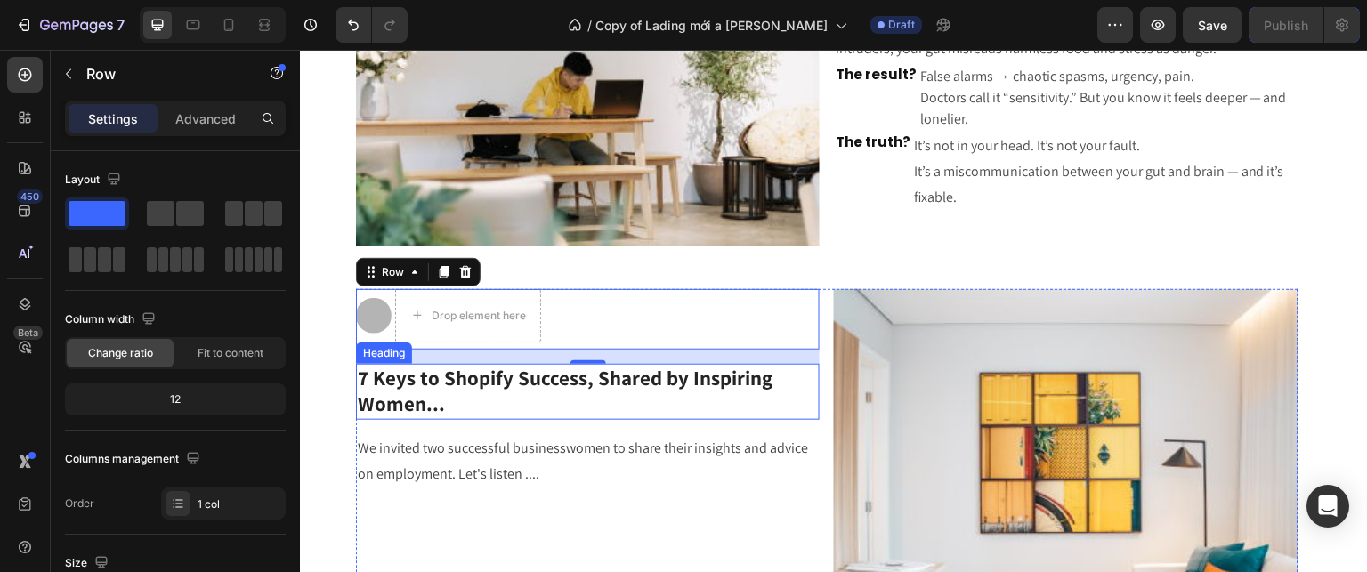
scroll to position [986, 0]
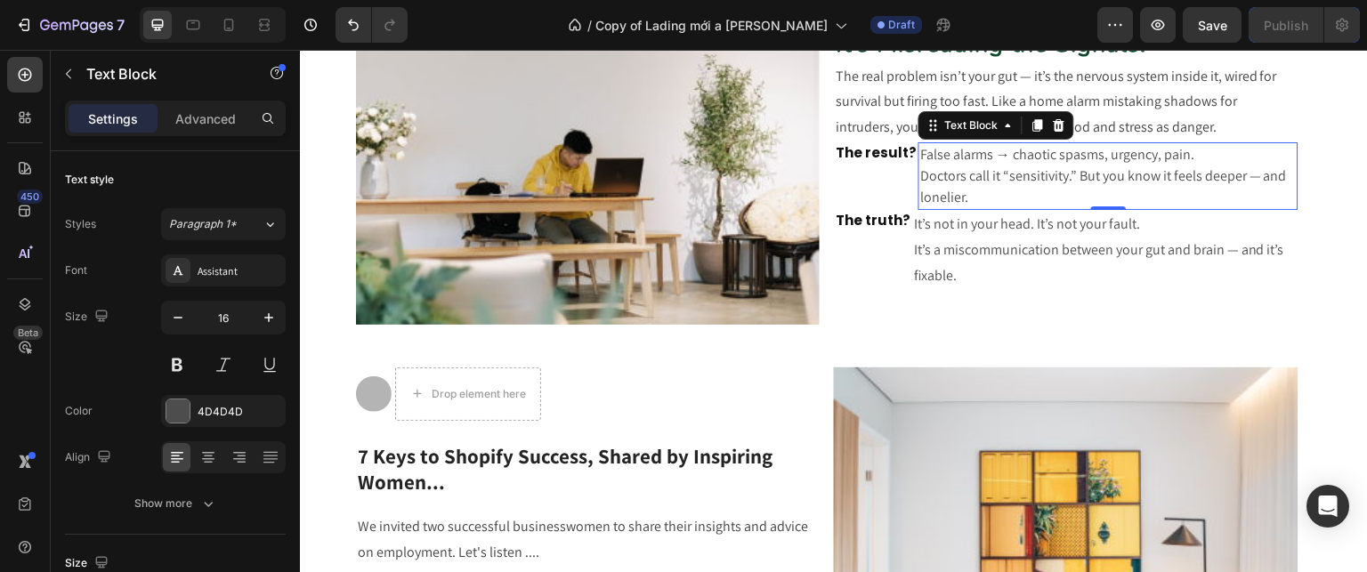
click at [950, 159] on p "False alarms → chaotic spasms, urgency, pain. Doctors call it “sensitivity.” Bu…" at bounding box center [1107, 176] width 375 height 64
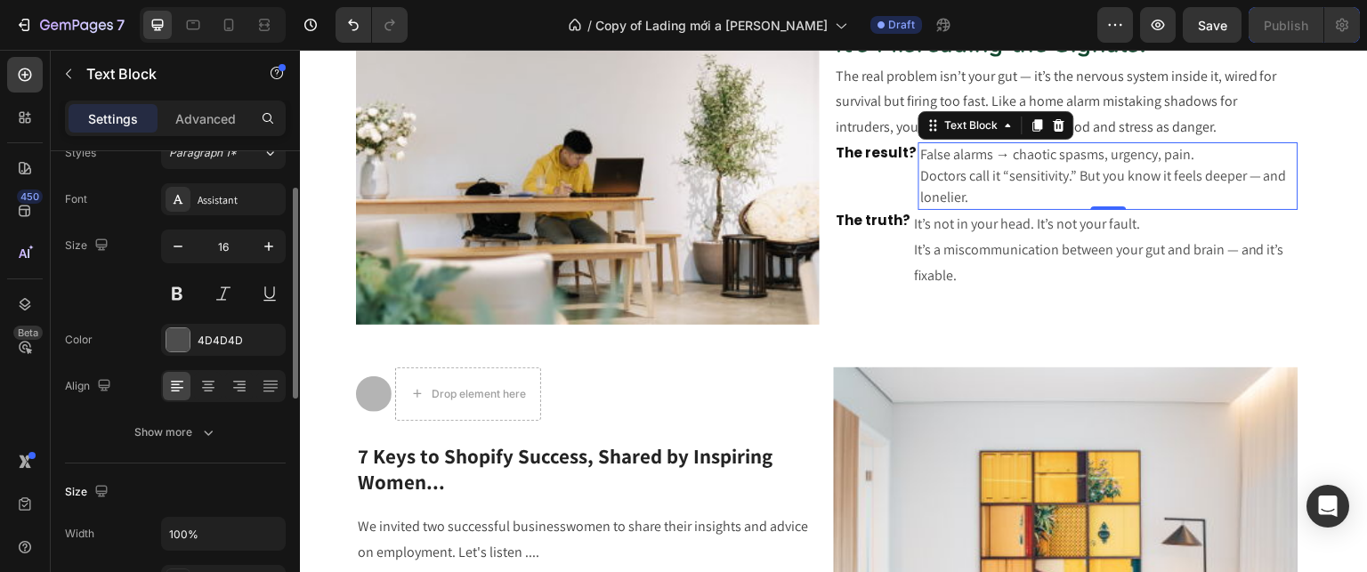
scroll to position [75, 0]
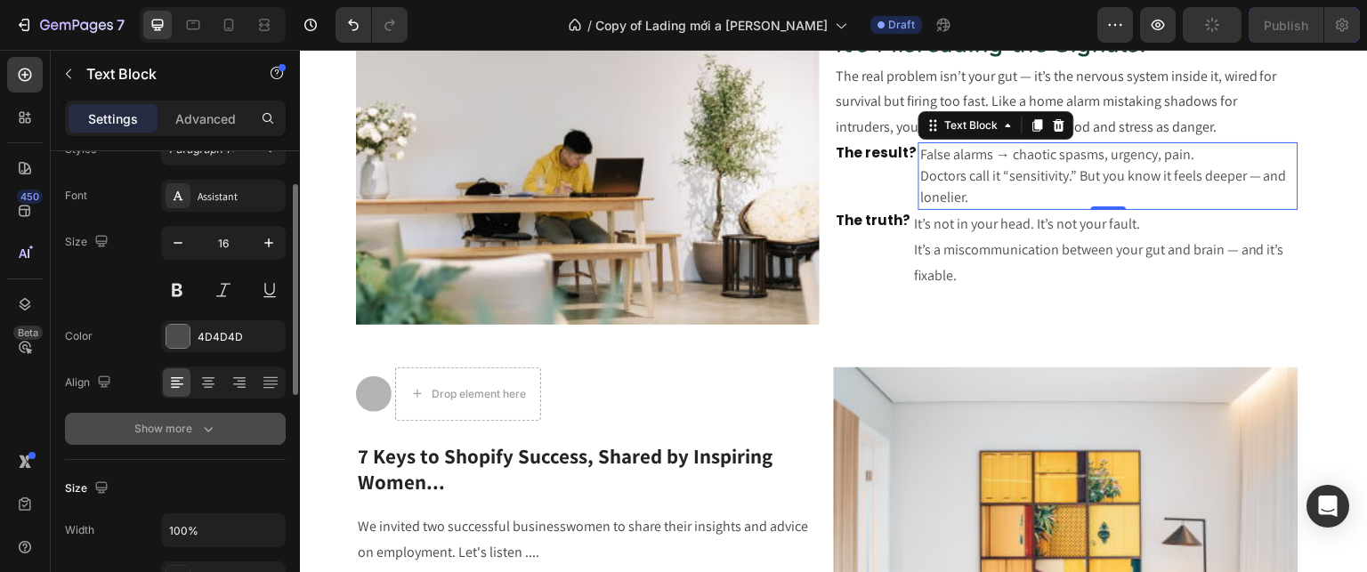
click at [185, 428] on div "Show more" at bounding box center [175, 429] width 83 height 18
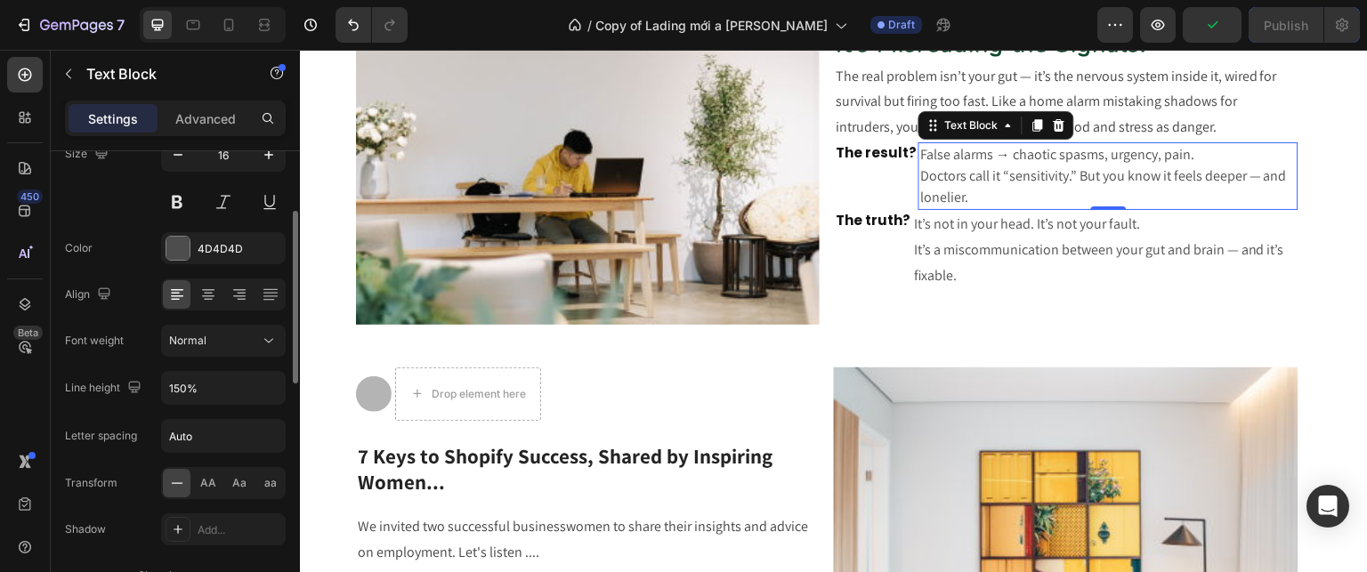
scroll to position [163, 0]
click at [881, 161] on div "The result? Heading" at bounding box center [876, 152] width 85 height 21
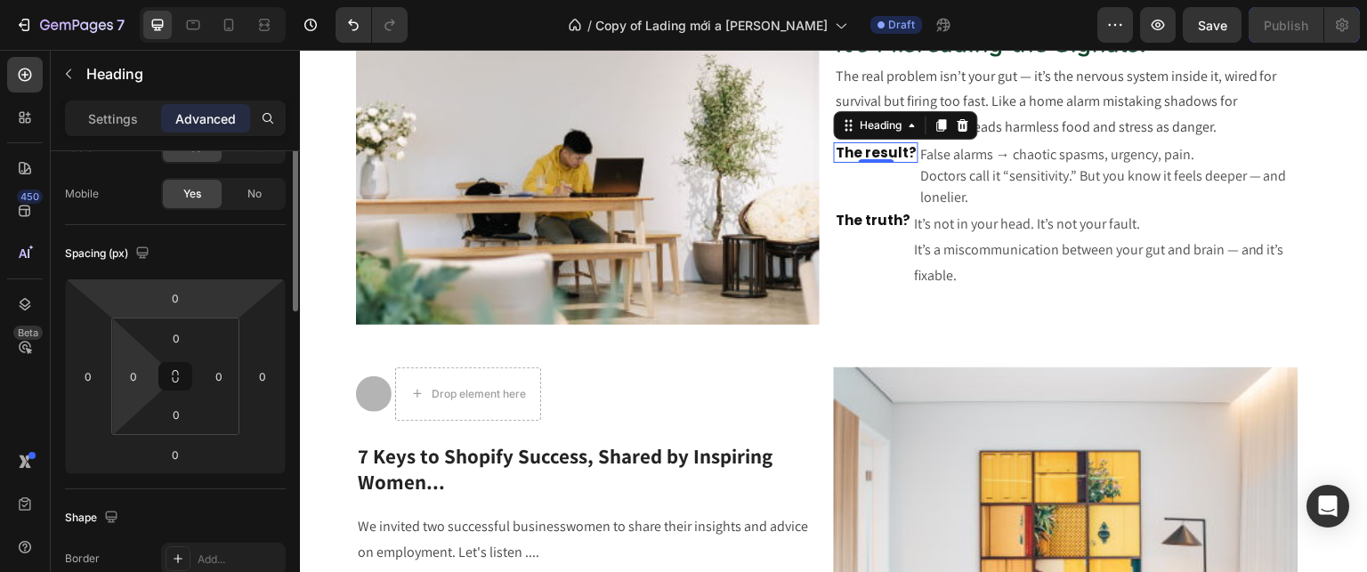
scroll to position [0, 0]
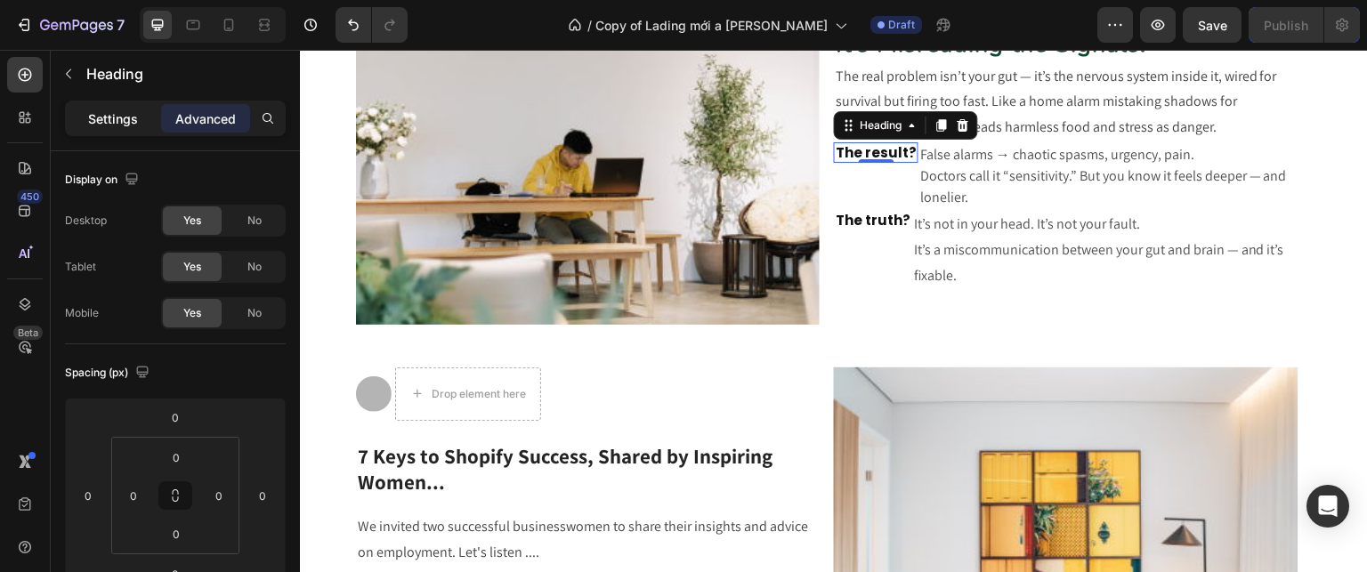
click at [125, 117] on p "Settings" at bounding box center [113, 118] width 50 height 19
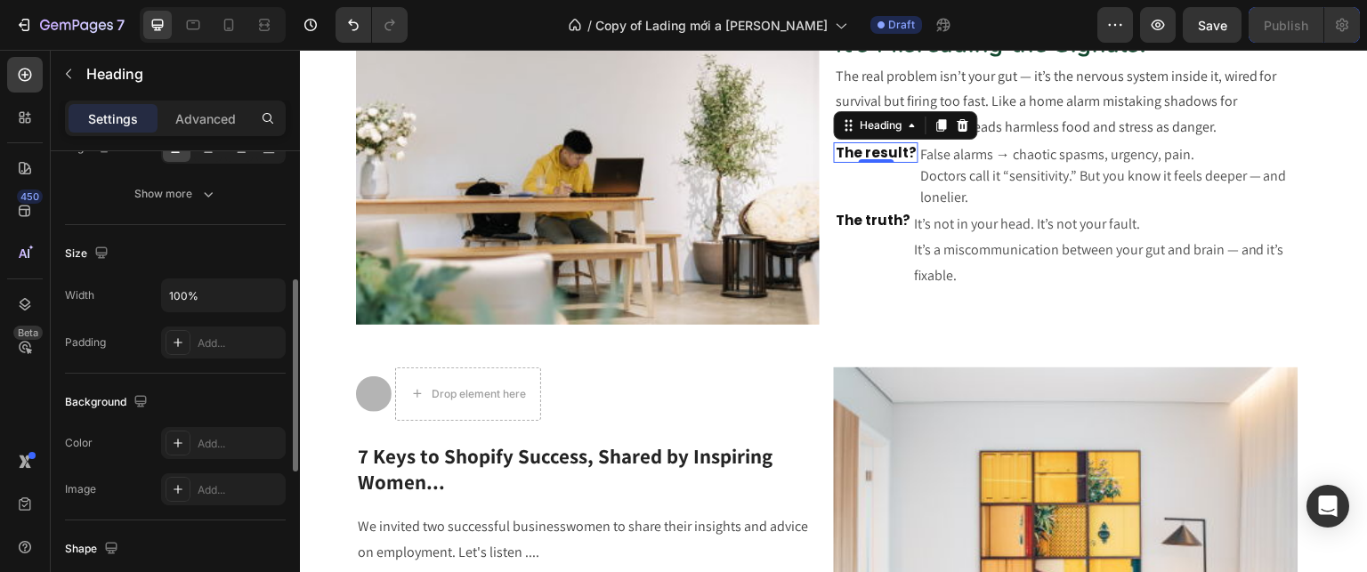
scroll to position [310, 0]
click at [245, 294] on input "100%" at bounding box center [223, 294] width 123 height 32
click at [267, 291] on icon "button" at bounding box center [269, 295] width 18 height 18
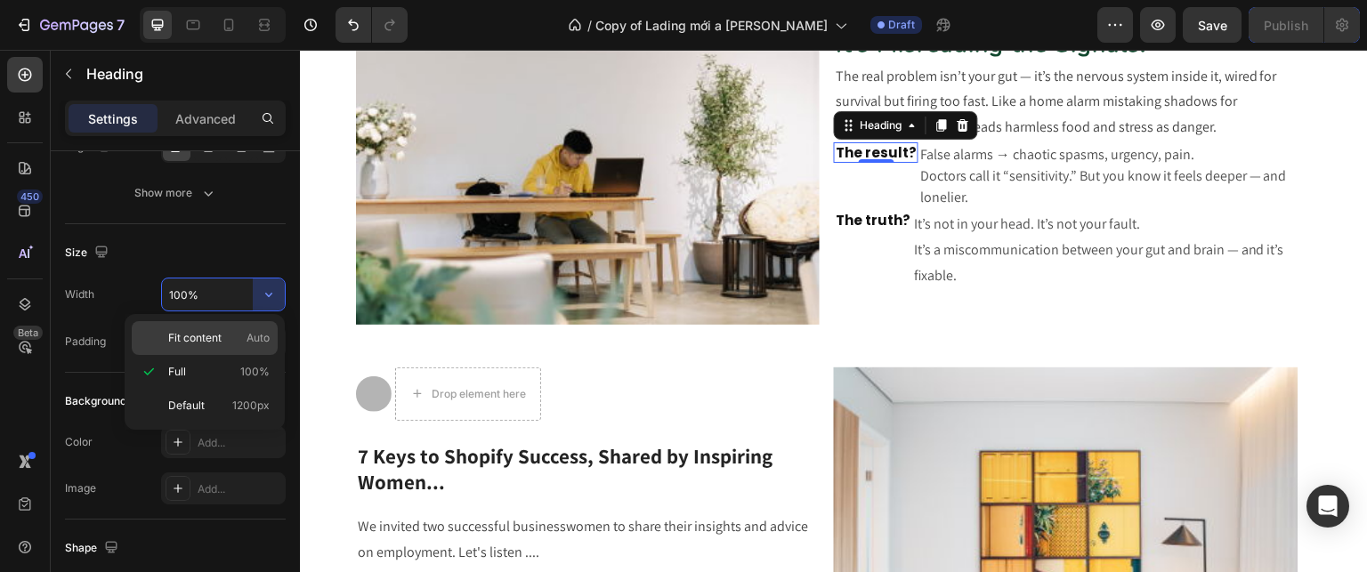
click at [214, 336] on span "Fit content" at bounding box center [194, 338] width 53 height 16
type input "Auto"
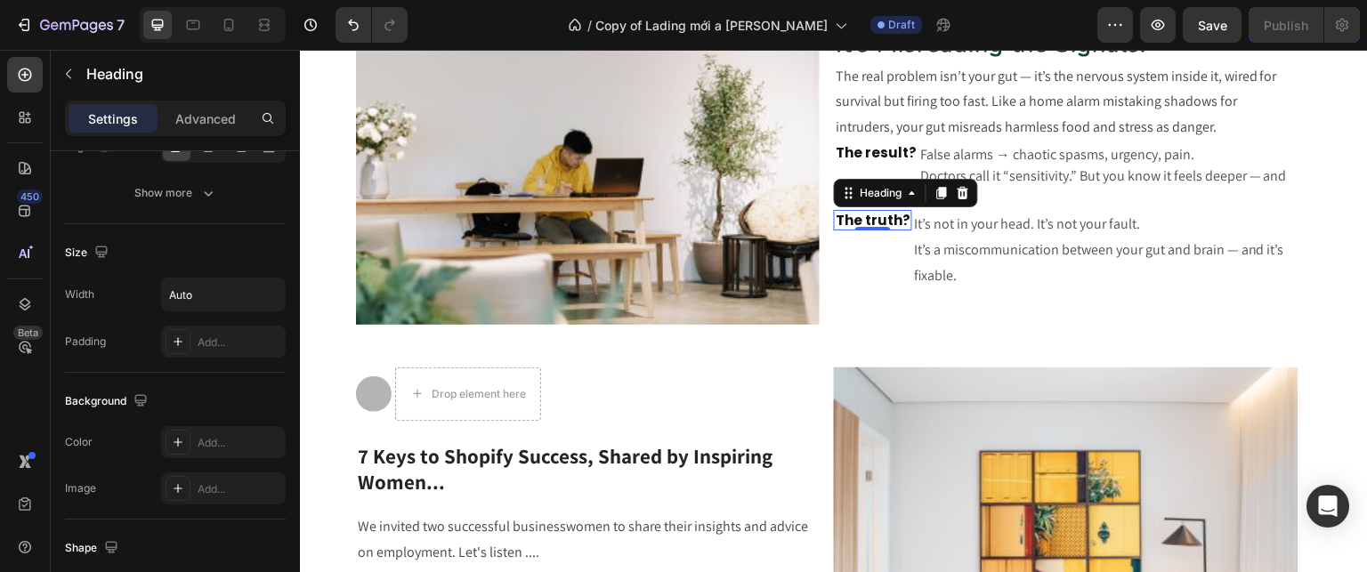
scroll to position [310, 0]
click at [891, 213] on h2 "The truth?" at bounding box center [873, 220] width 78 height 21
click at [269, 296] on icon "button" at bounding box center [269, 295] width 18 height 18
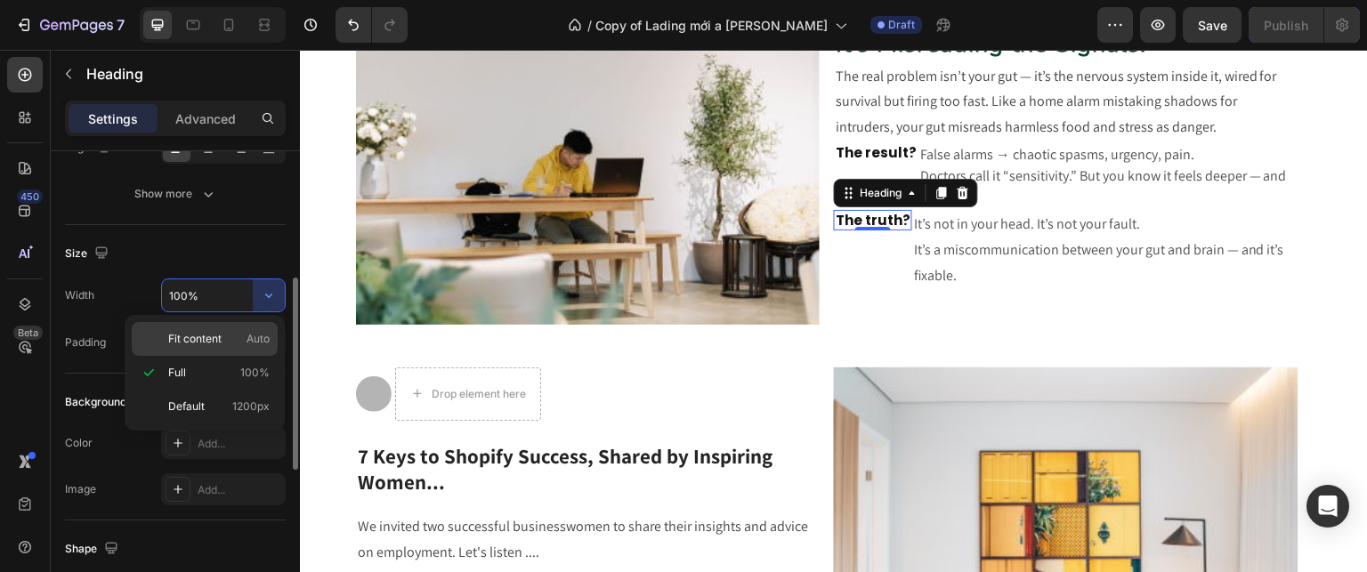
click at [235, 336] on p "Fit content Auto" at bounding box center [218, 339] width 101 height 16
type input "Auto"
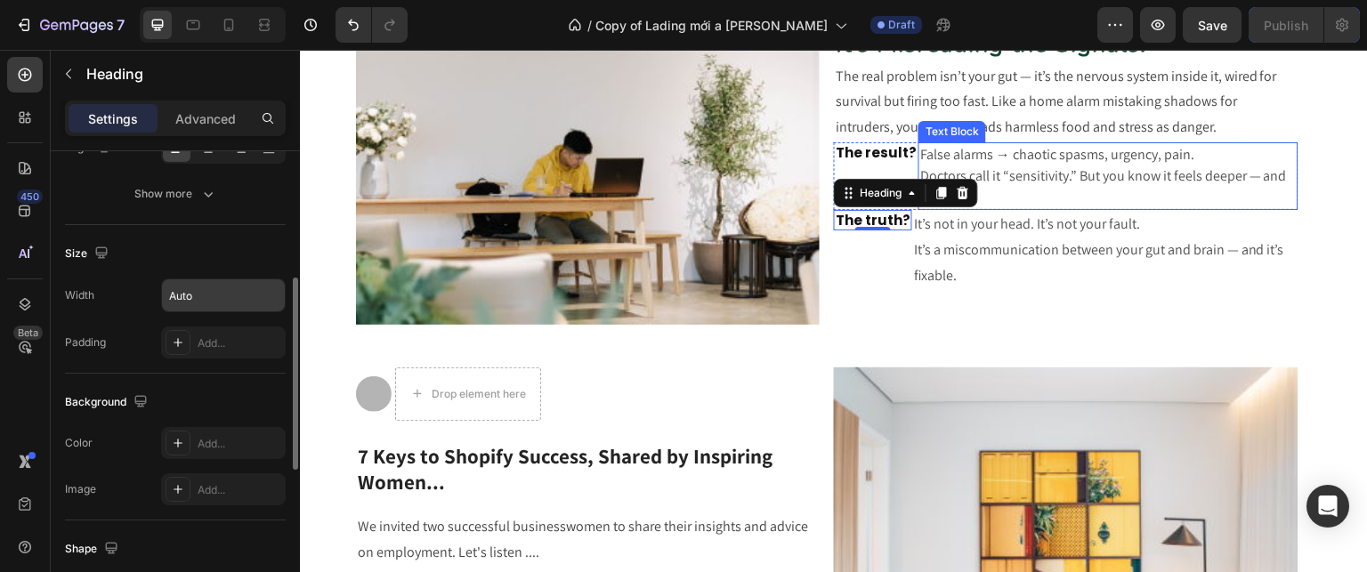
click at [992, 161] on p "False alarms → chaotic spasms, urgency, pain. Doctors call it “sensitivity.” Bu…" at bounding box center [1107, 176] width 375 height 64
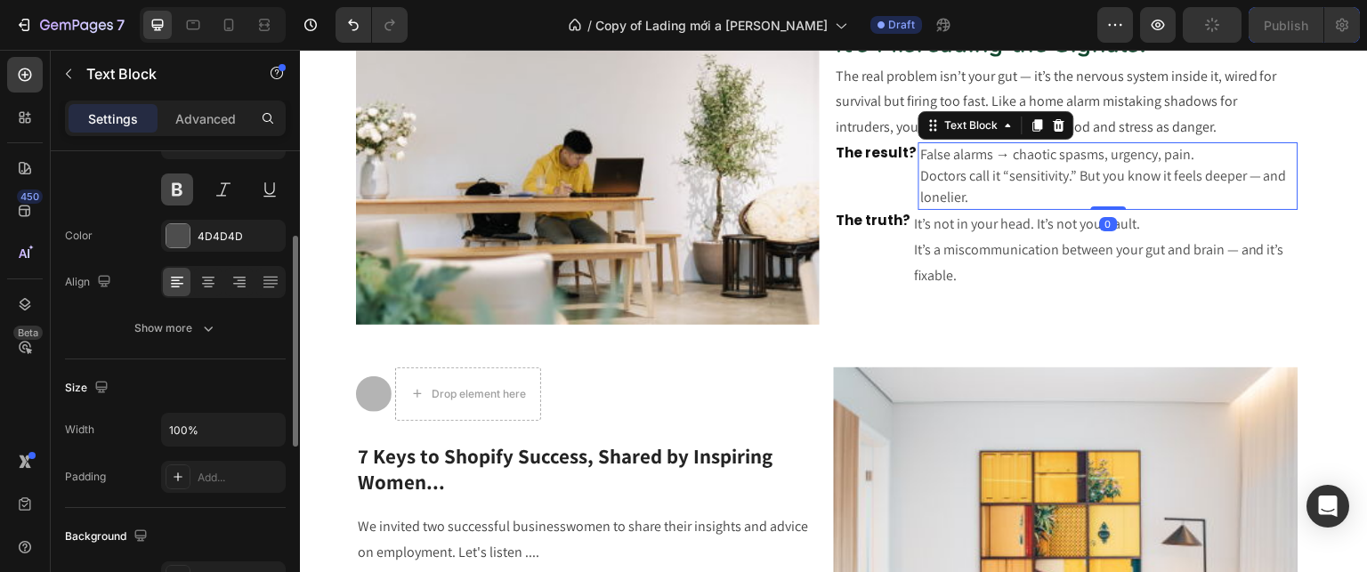
scroll to position [181, 0]
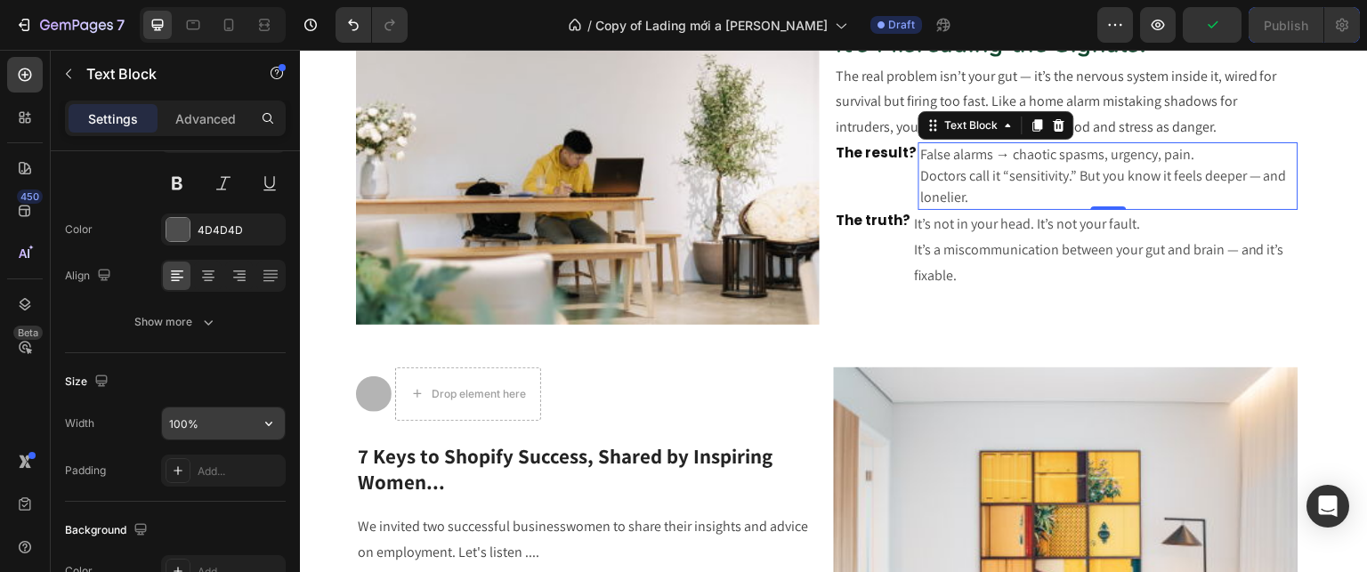
click at [267, 423] on icon "button" at bounding box center [269, 424] width 18 height 18
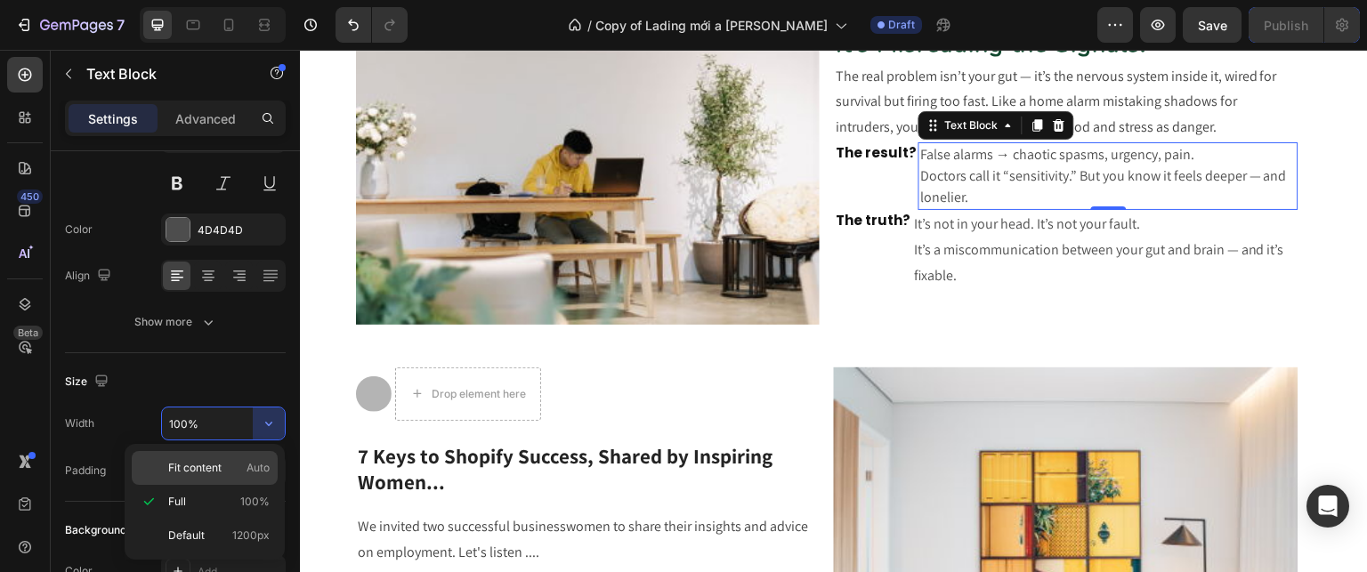
click at [205, 463] on span "Fit content" at bounding box center [194, 468] width 53 height 16
type input "Auto"
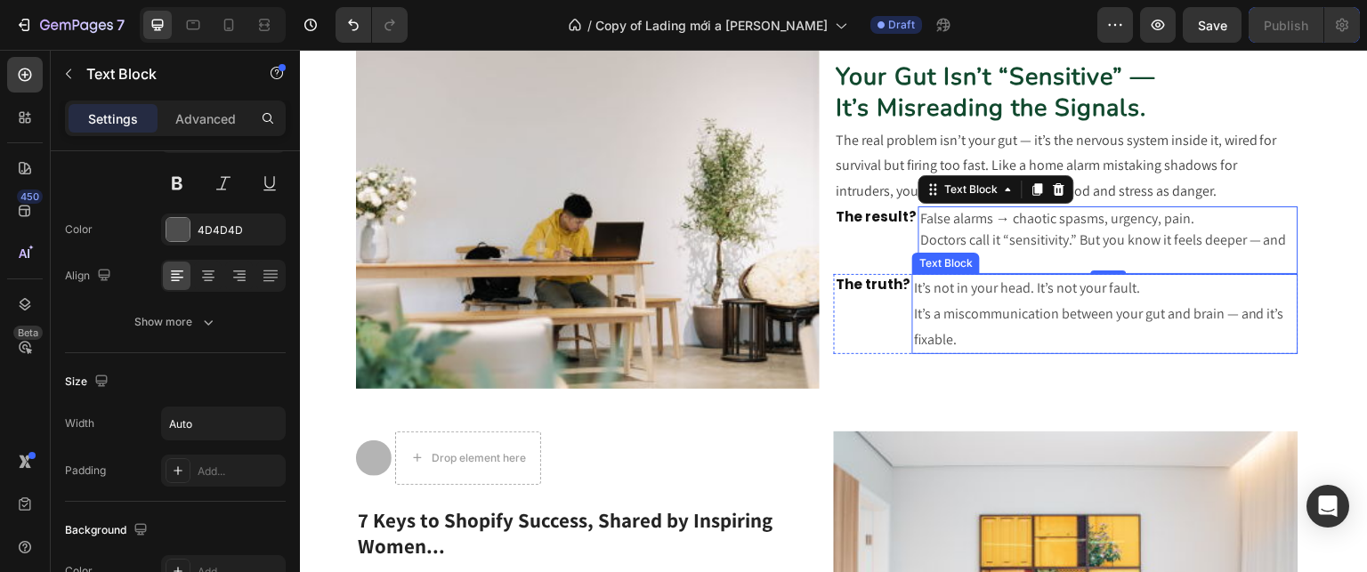
scroll to position [922, 0]
click at [1045, 305] on p "It’s not in your head. It’s not your fault. It’s a miscommunication between you…" at bounding box center [1105, 314] width 382 height 77
